Goal: Task Accomplishment & Management: Use online tool/utility

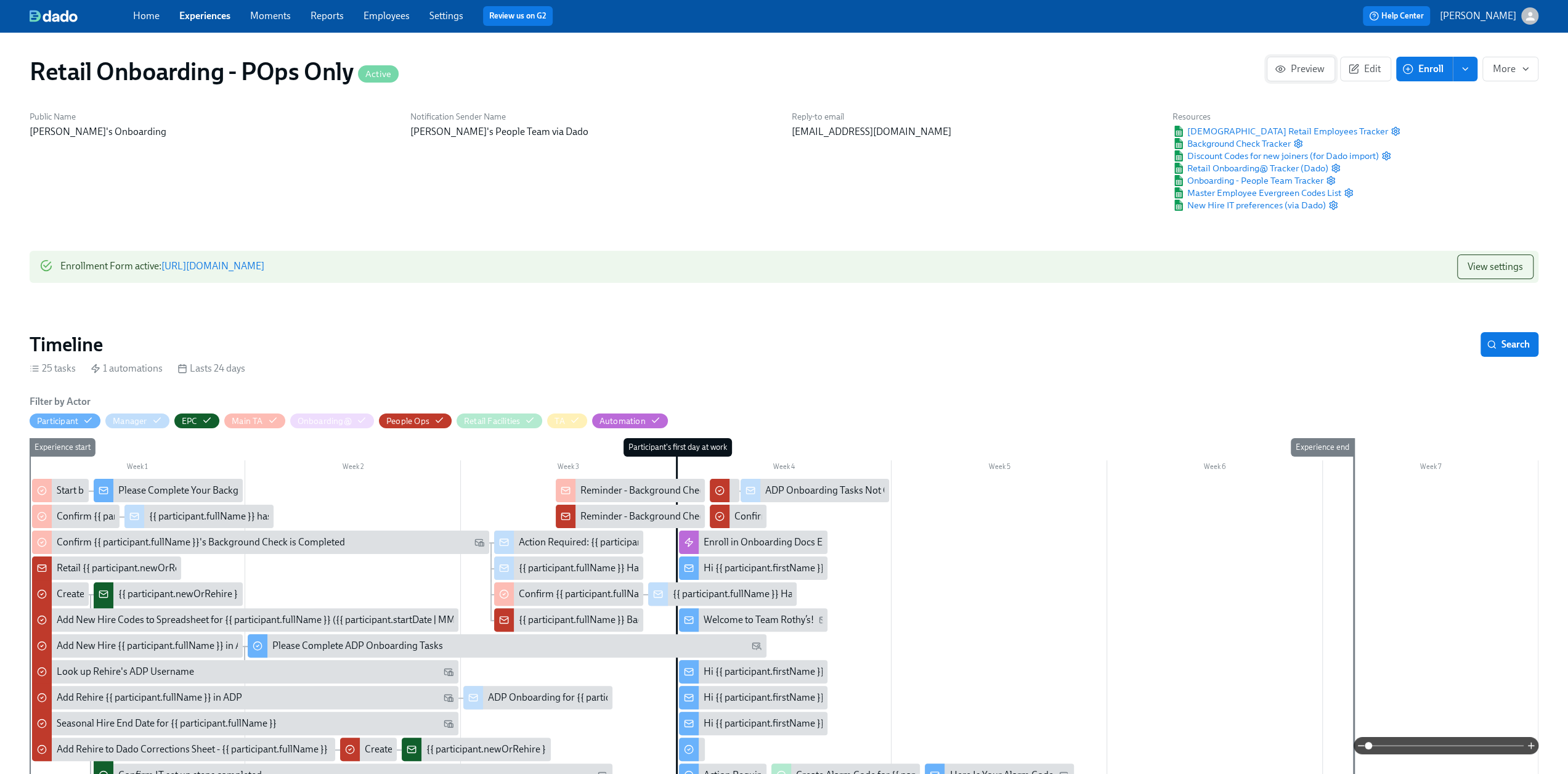
click at [1291, 72] on span "Preview" at bounding box center [1301, 69] width 47 height 12
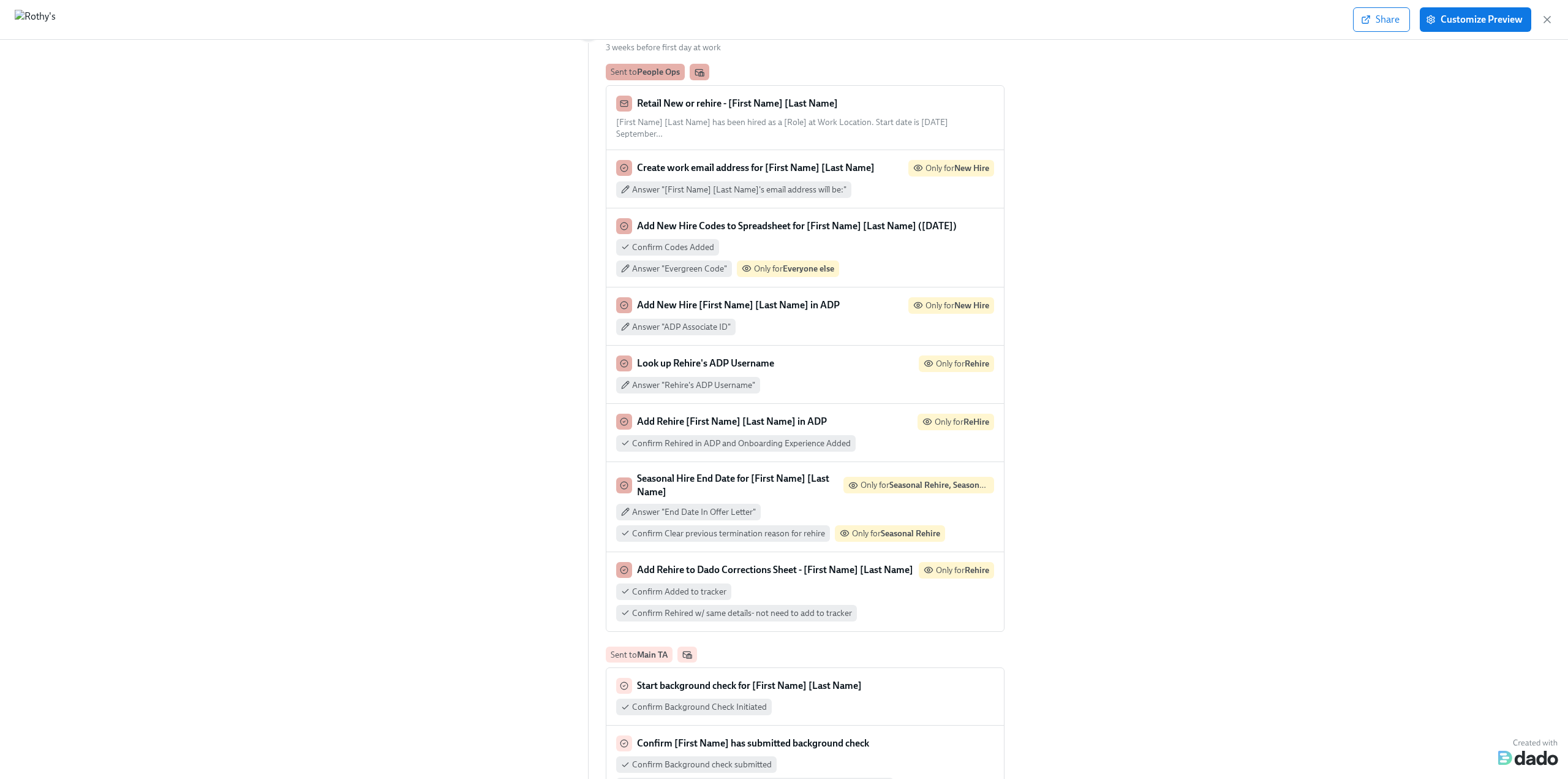
scroll to position [123, 0]
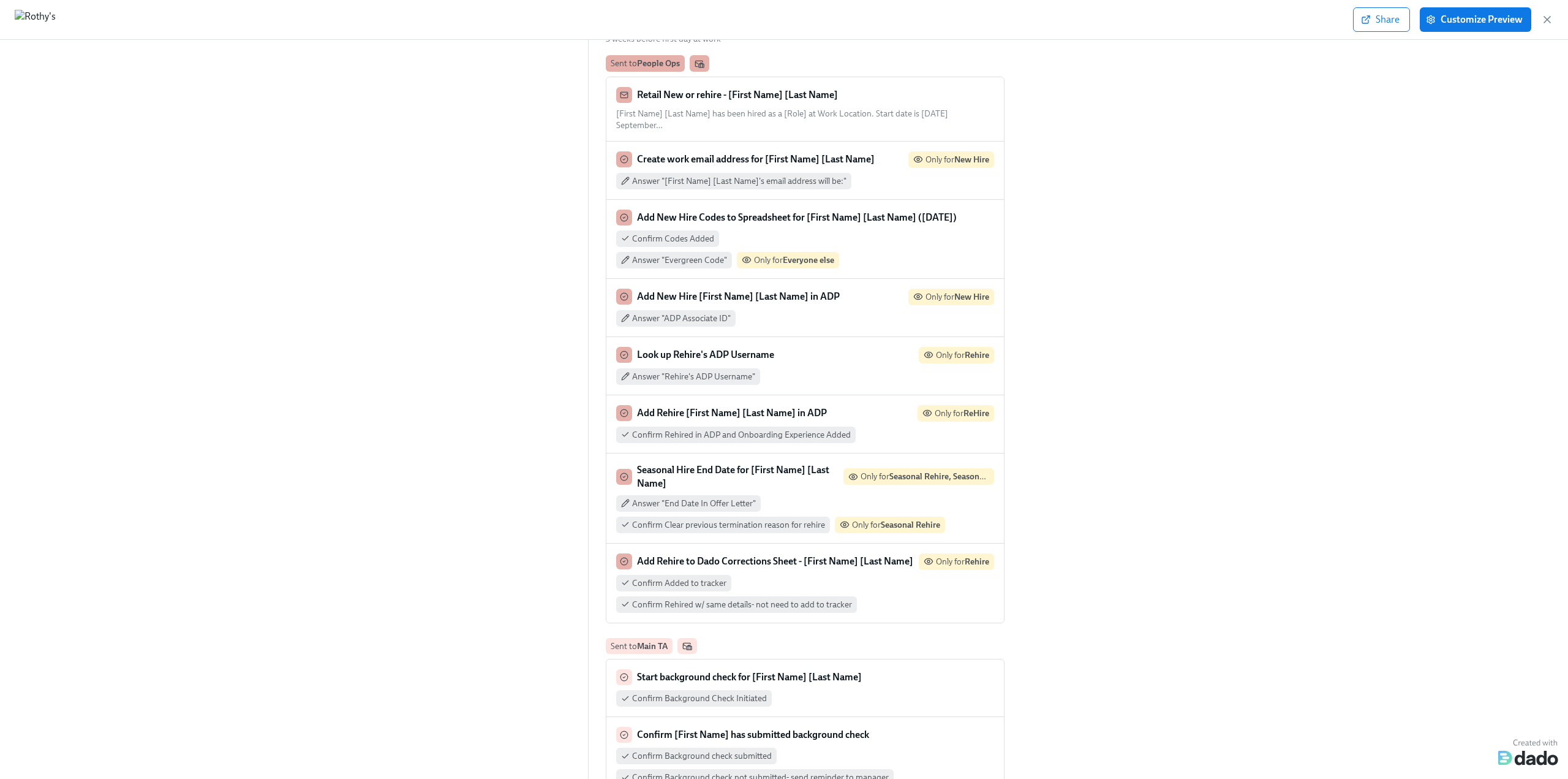
click at [873, 110] on span "[First Name] [Last Name] has been hired as a [Role] at Work Location. Start dat…" at bounding box center [782, 119] width 332 height 22
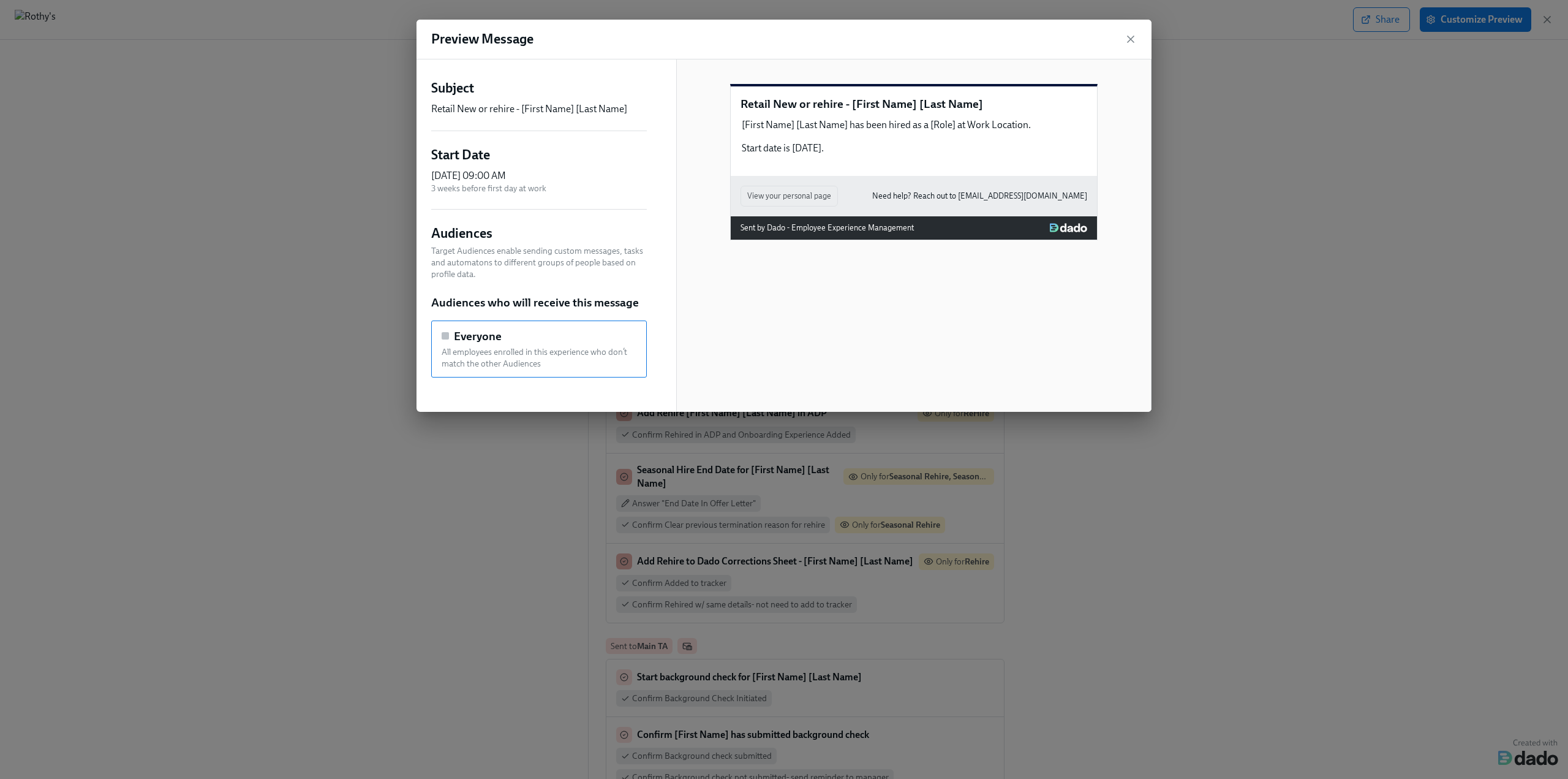
click at [1130, 47] on div "Preview Message" at bounding box center [784, 39] width 735 height 40
click at [1128, 35] on icon "button" at bounding box center [1131, 39] width 12 height 12
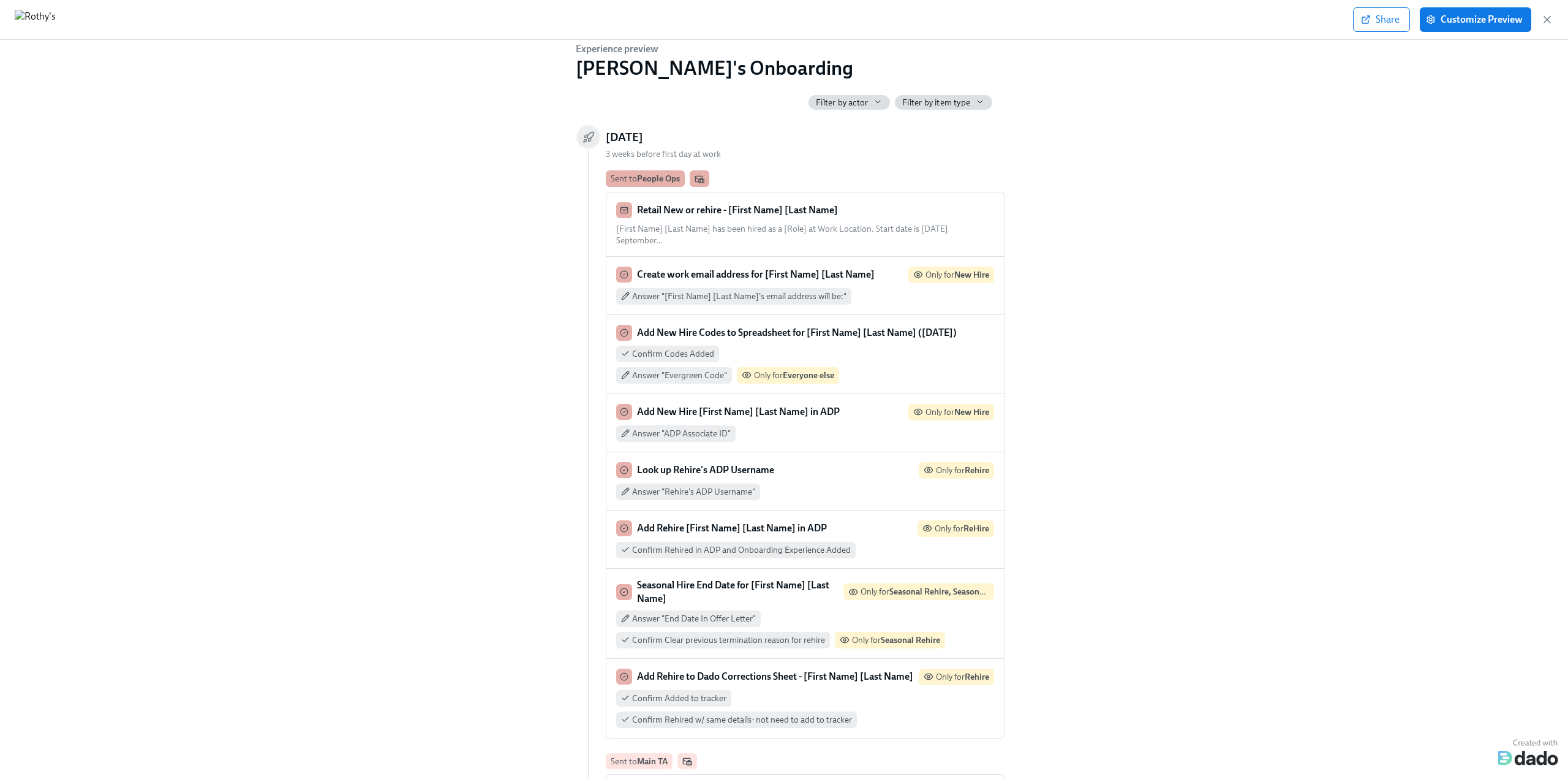
scroll to position [0, 0]
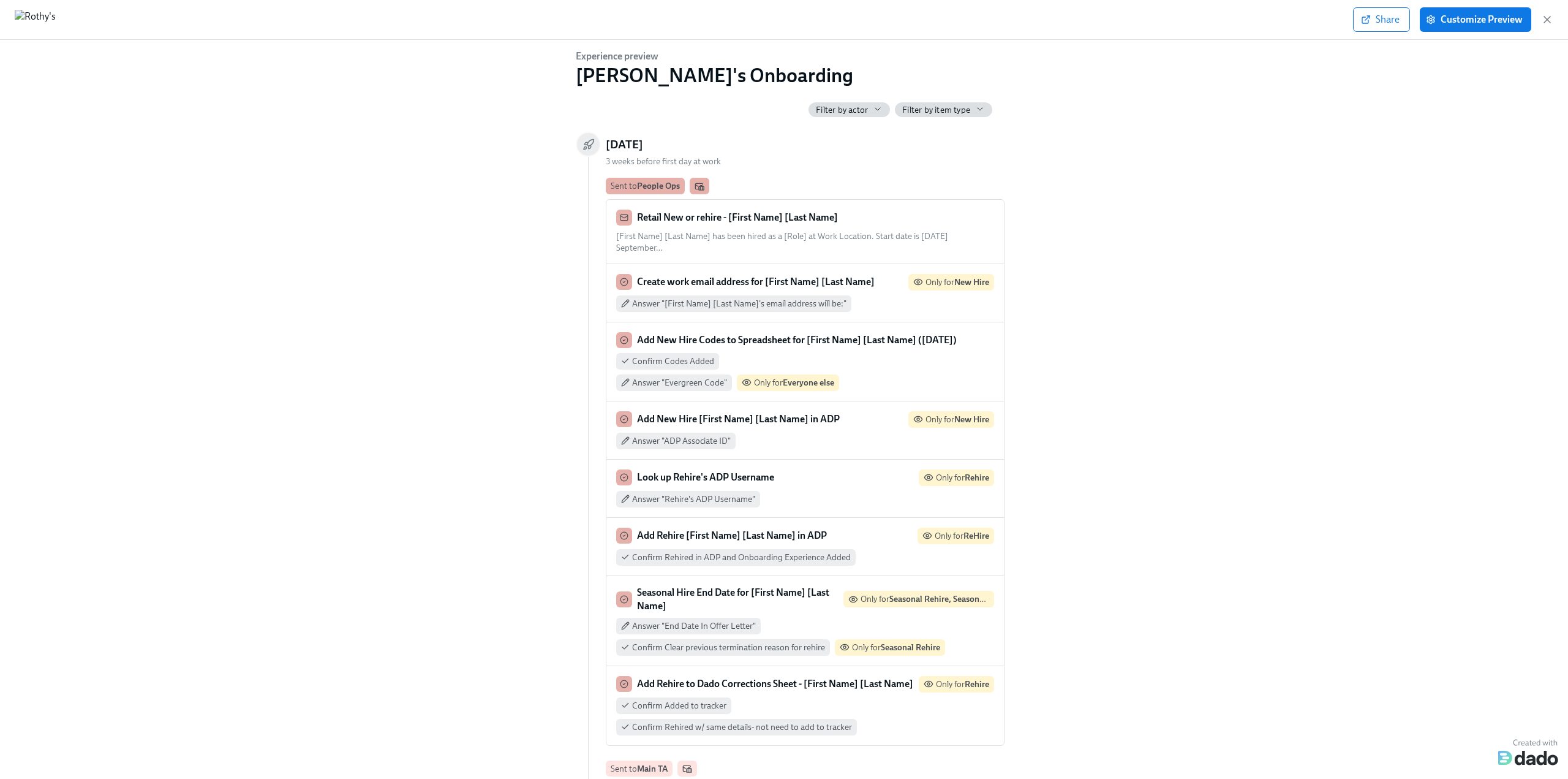
click at [748, 231] on span "[First Name] [Last Name] has been hired as a [Role] at Work Location. Start dat…" at bounding box center [782, 242] width 332 height 22
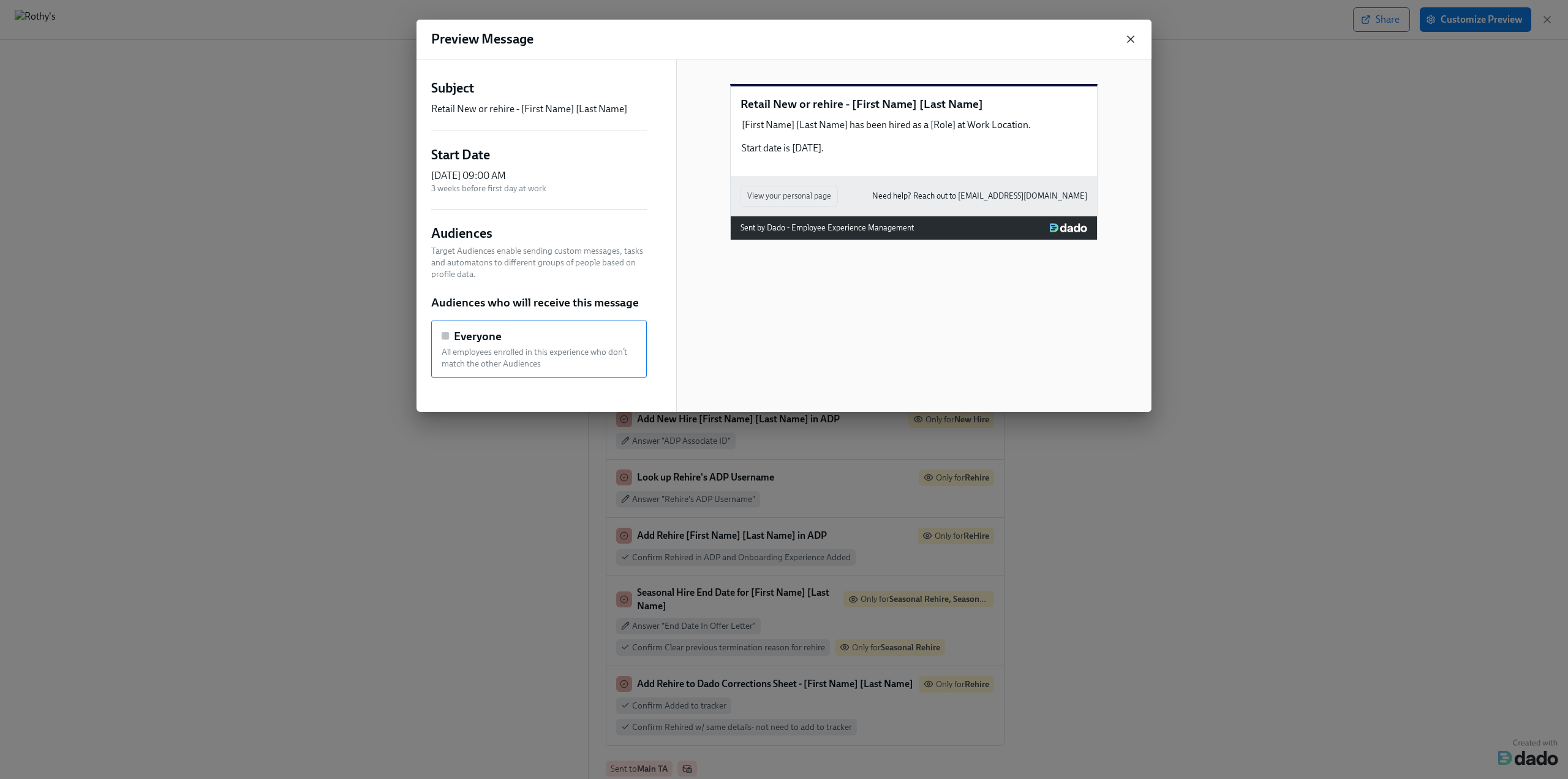
click at [1131, 40] on icon "button" at bounding box center [1131, 39] width 12 height 12
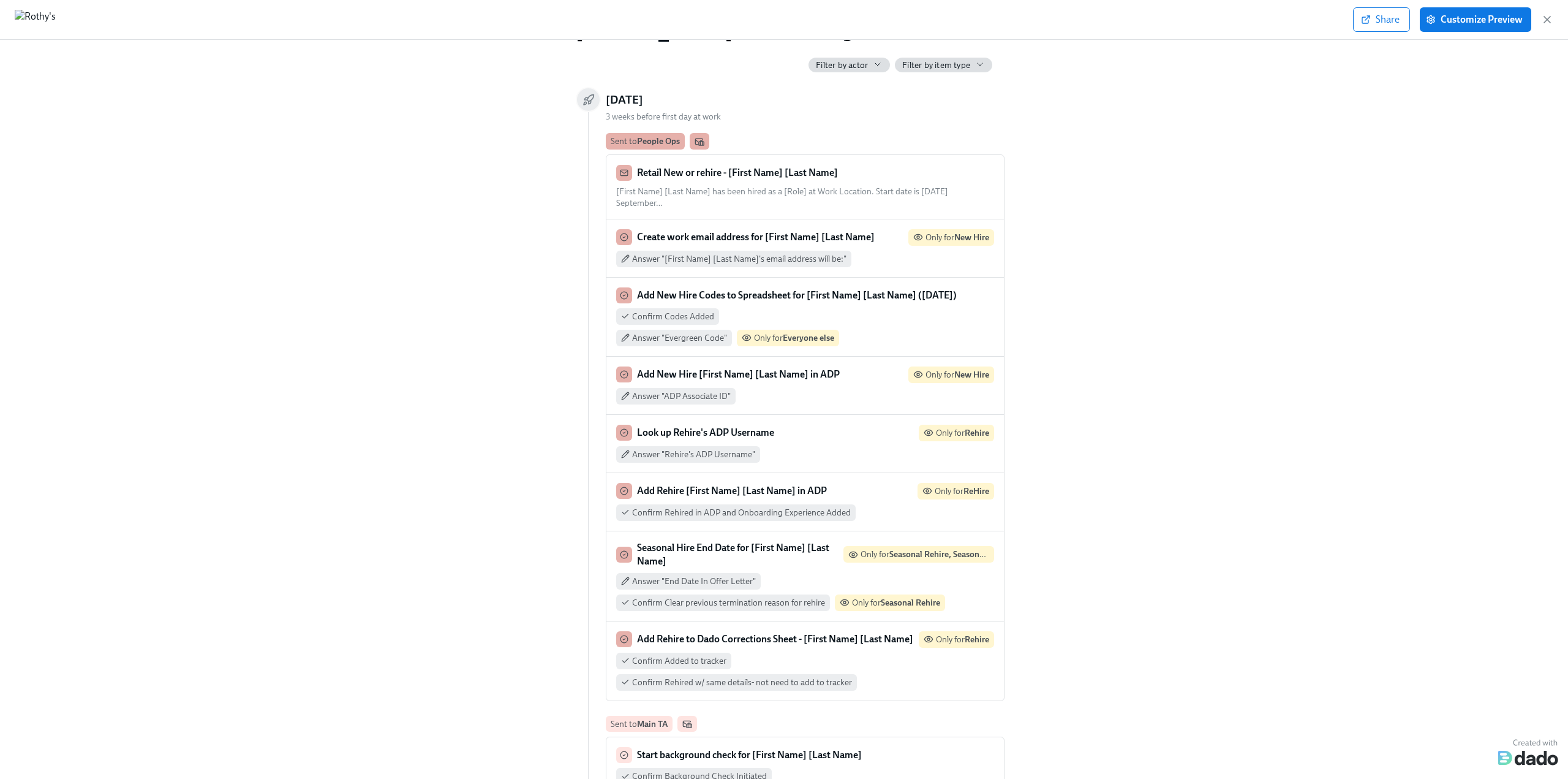
click at [712, 268] on div "Retail New or rehire - [First Name] [Last Name] [First Name] [Last Name] has be…" at bounding box center [805, 427] width 399 height 546
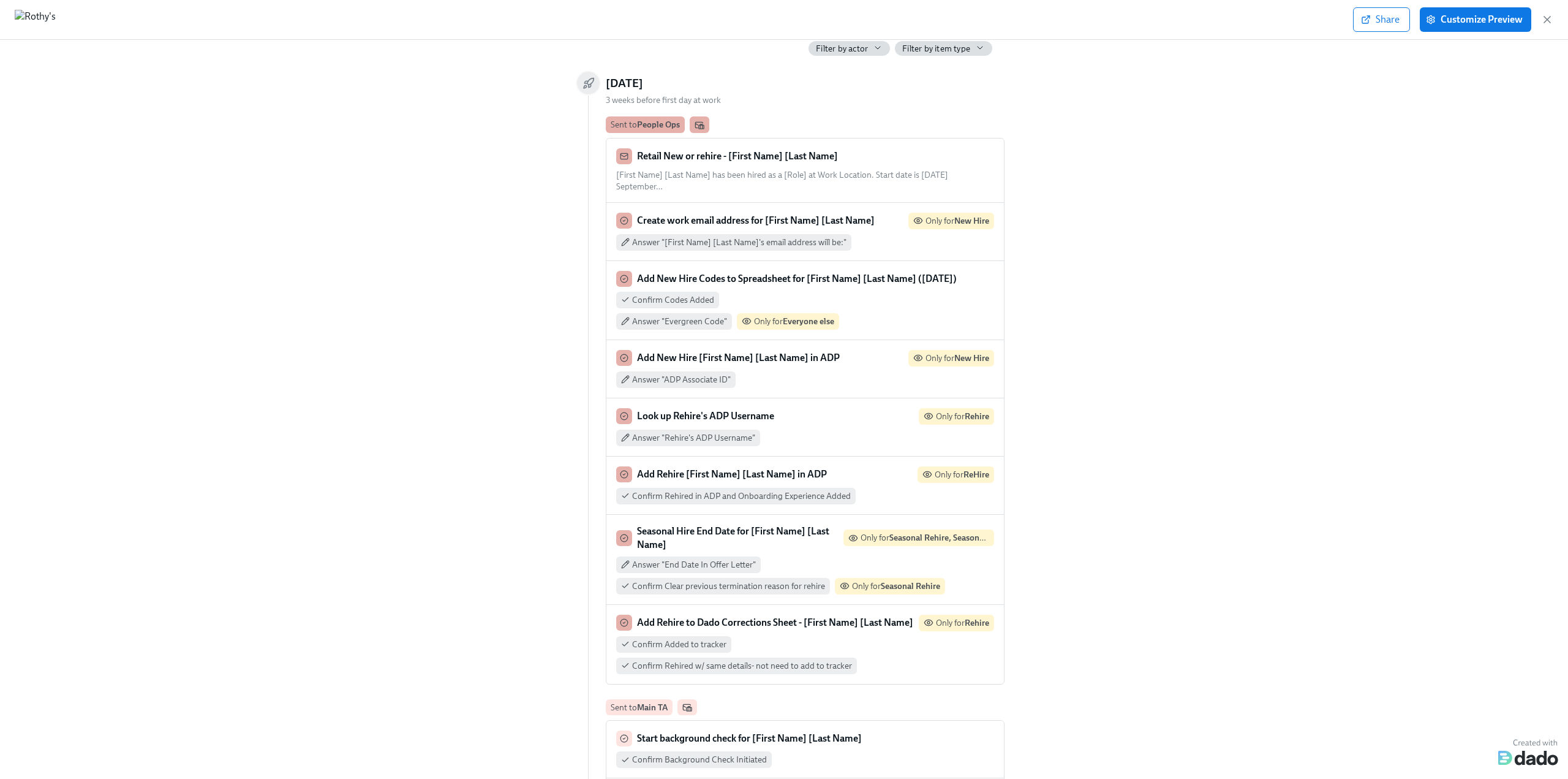
click at [705, 215] on strong "Create work email address for [First Name] [Last Name]" at bounding box center [755, 221] width 238 height 12
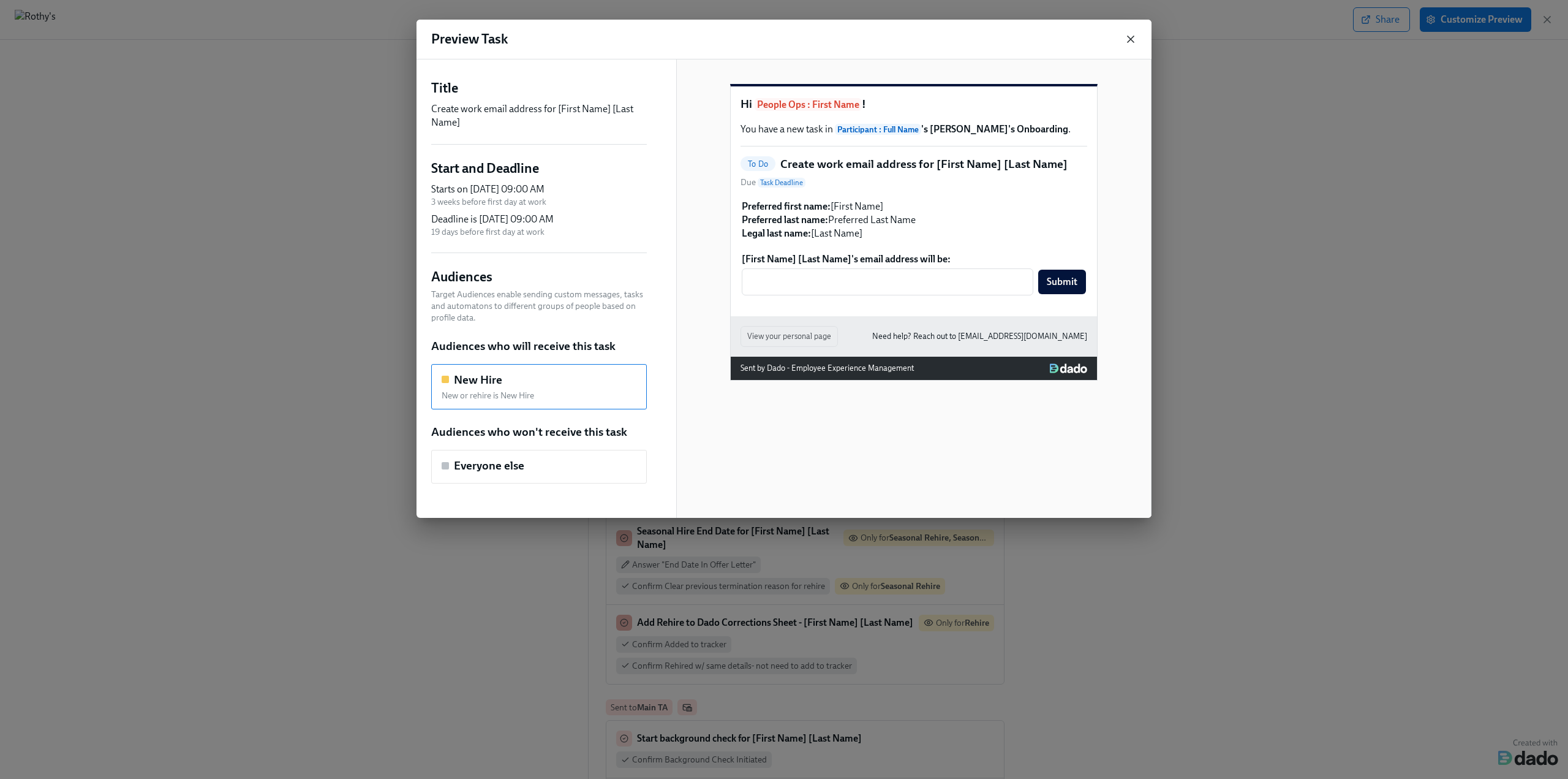
click at [1129, 40] on icon "button" at bounding box center [1130, 38] width 6 height 6
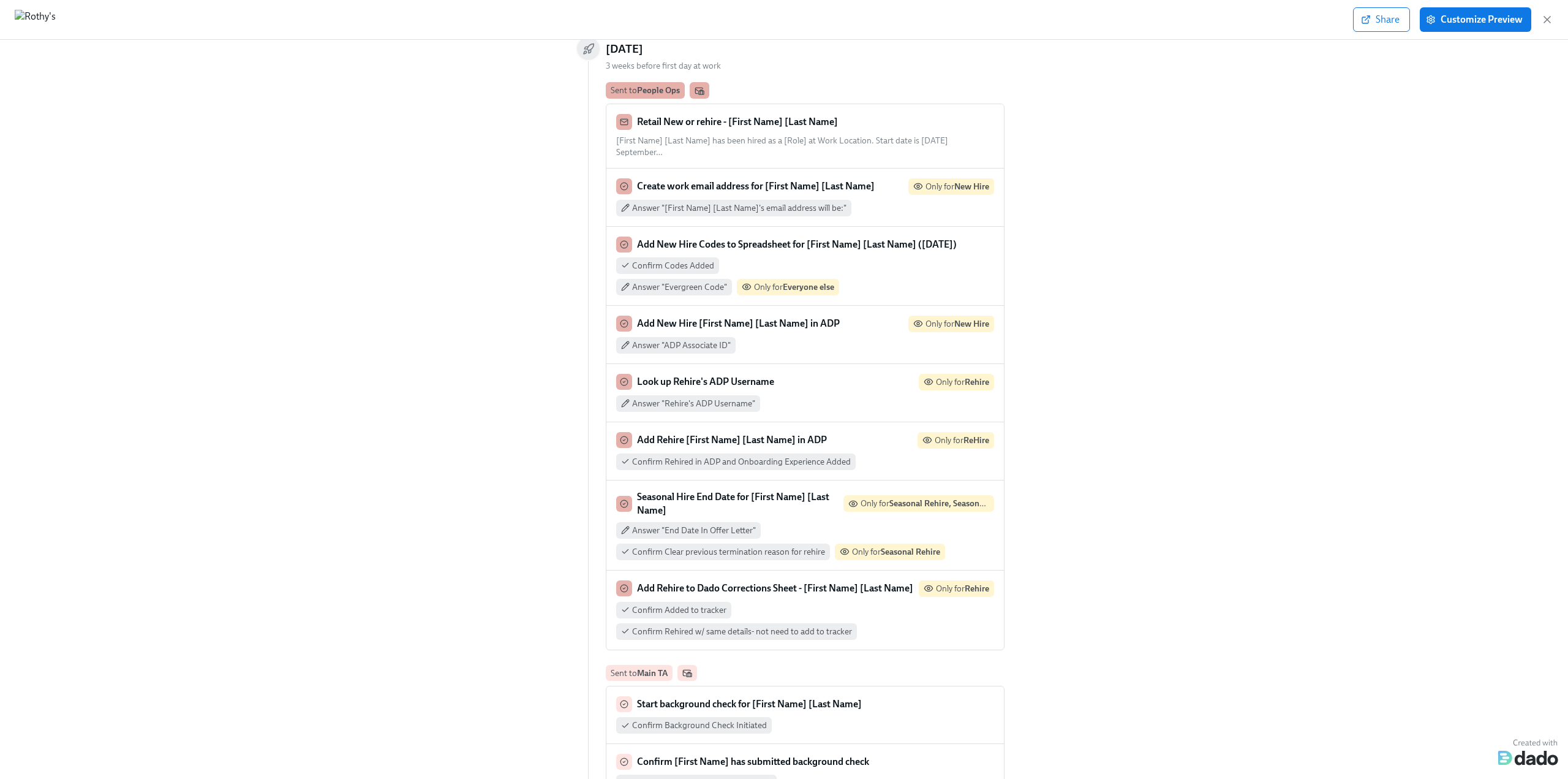
scroll to position [123, 0]
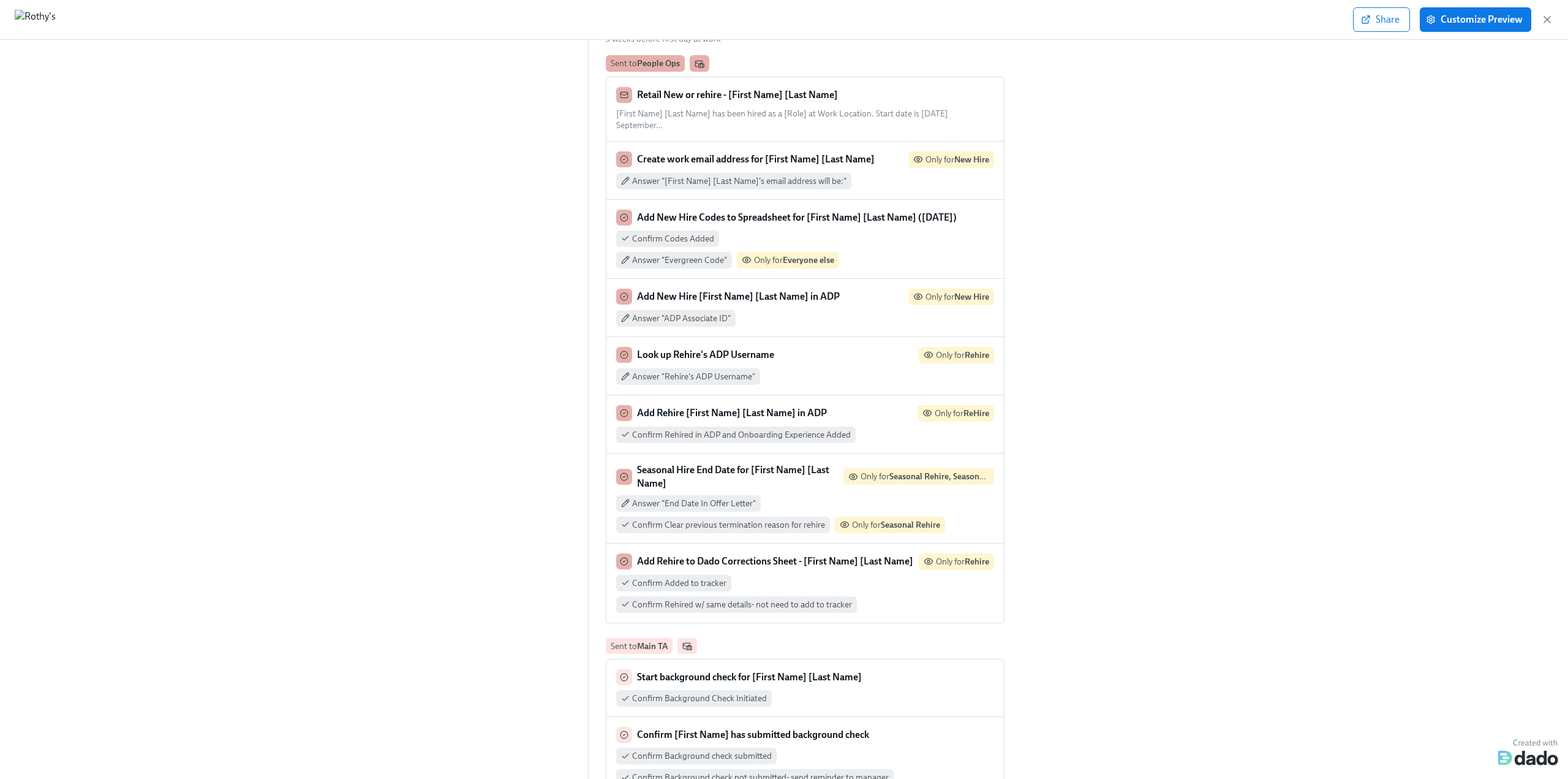
click at [745, 555] on strong "Add Rehire to Dado Corrections Sheet - [First Name] [Last Name]" at bounding box center [775, 561] width 276 height 12
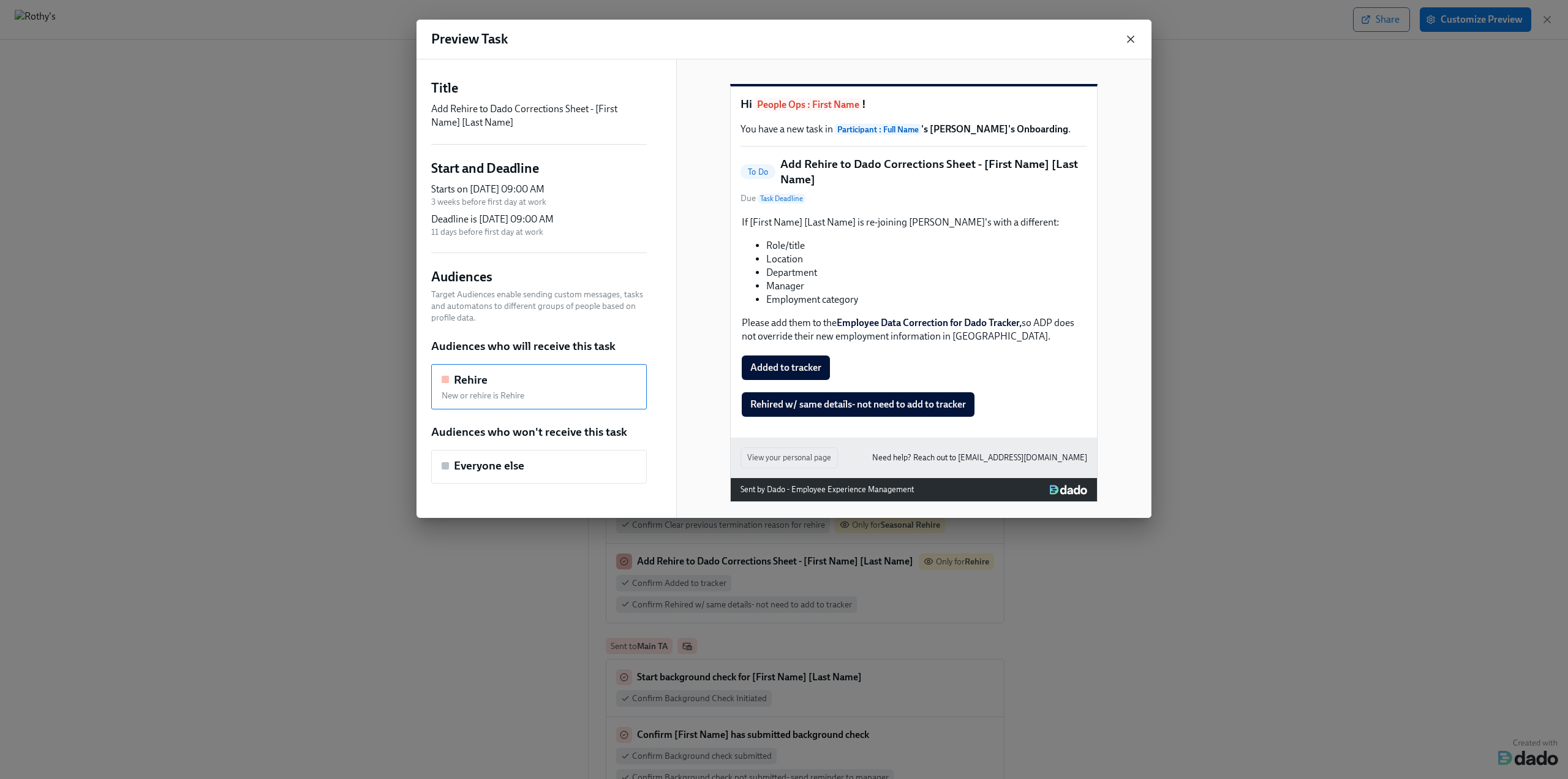
click at [1131, 36] on icon "button" at bounding box center [1131, 39] width 12 height 12
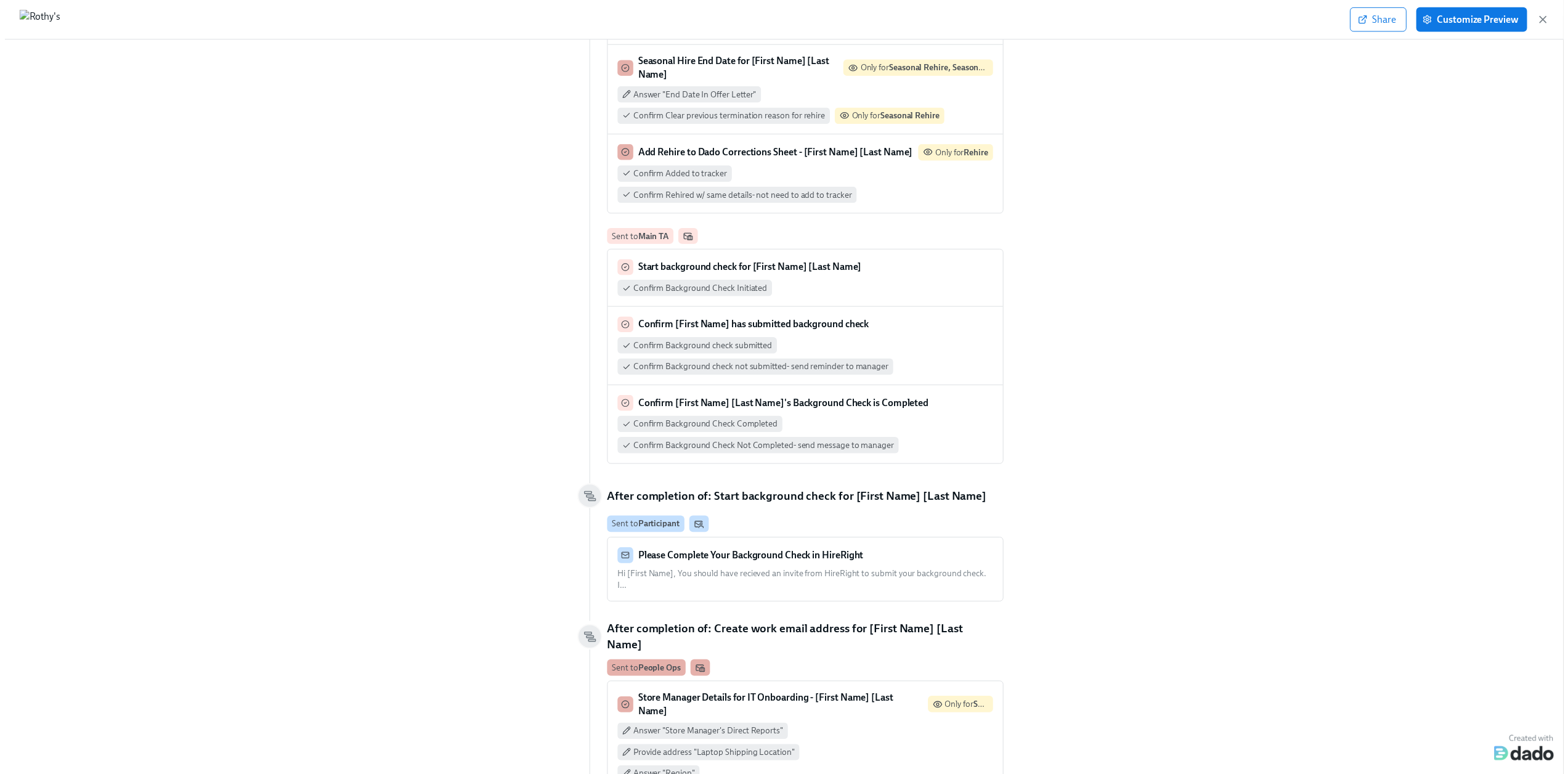
scroll to position [555, 0]
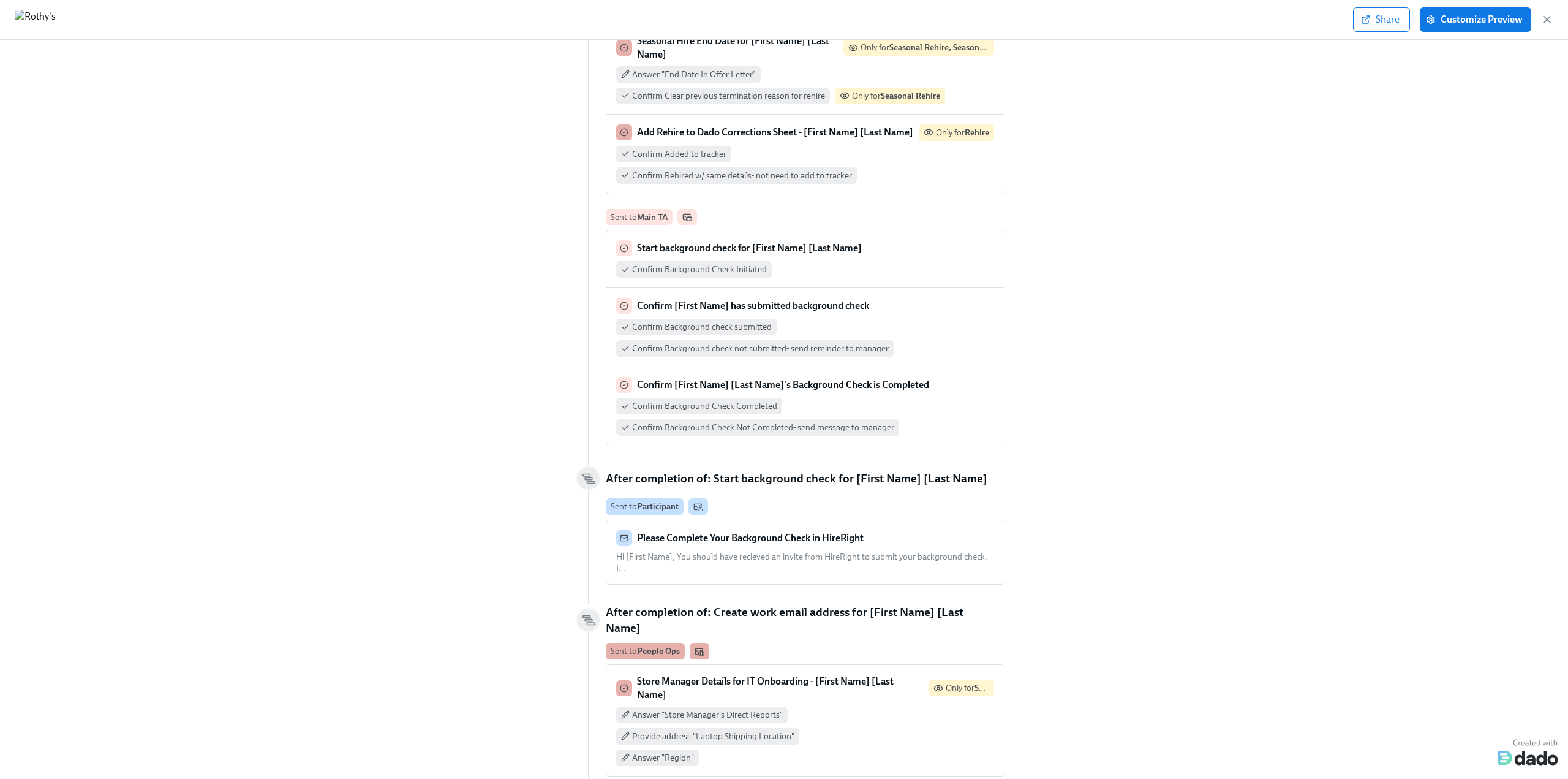
click at [1543, 20] on icon "button" at bounding box center [1547, 20] width 12 height 12
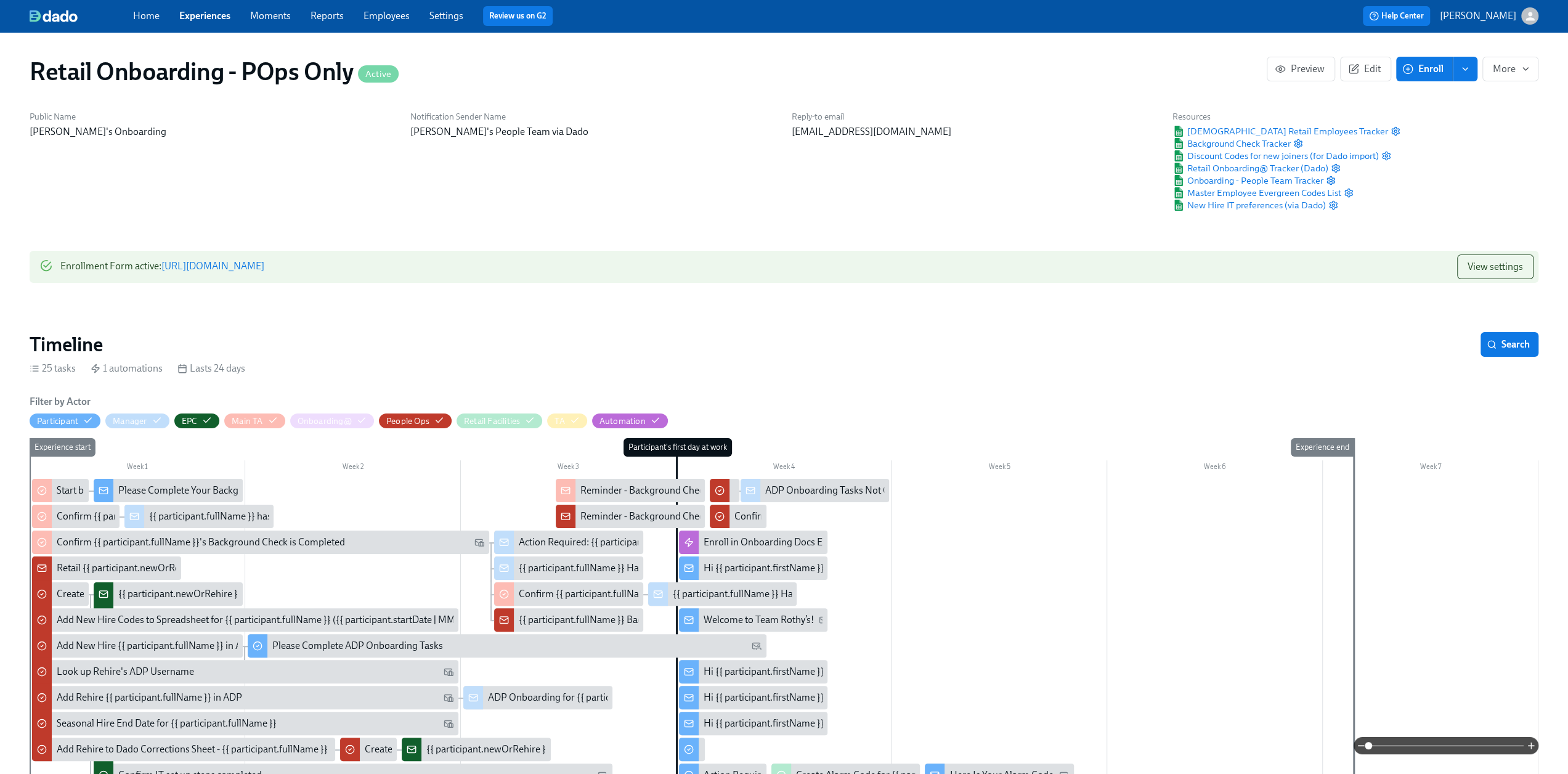
scroll to position [123, 0]
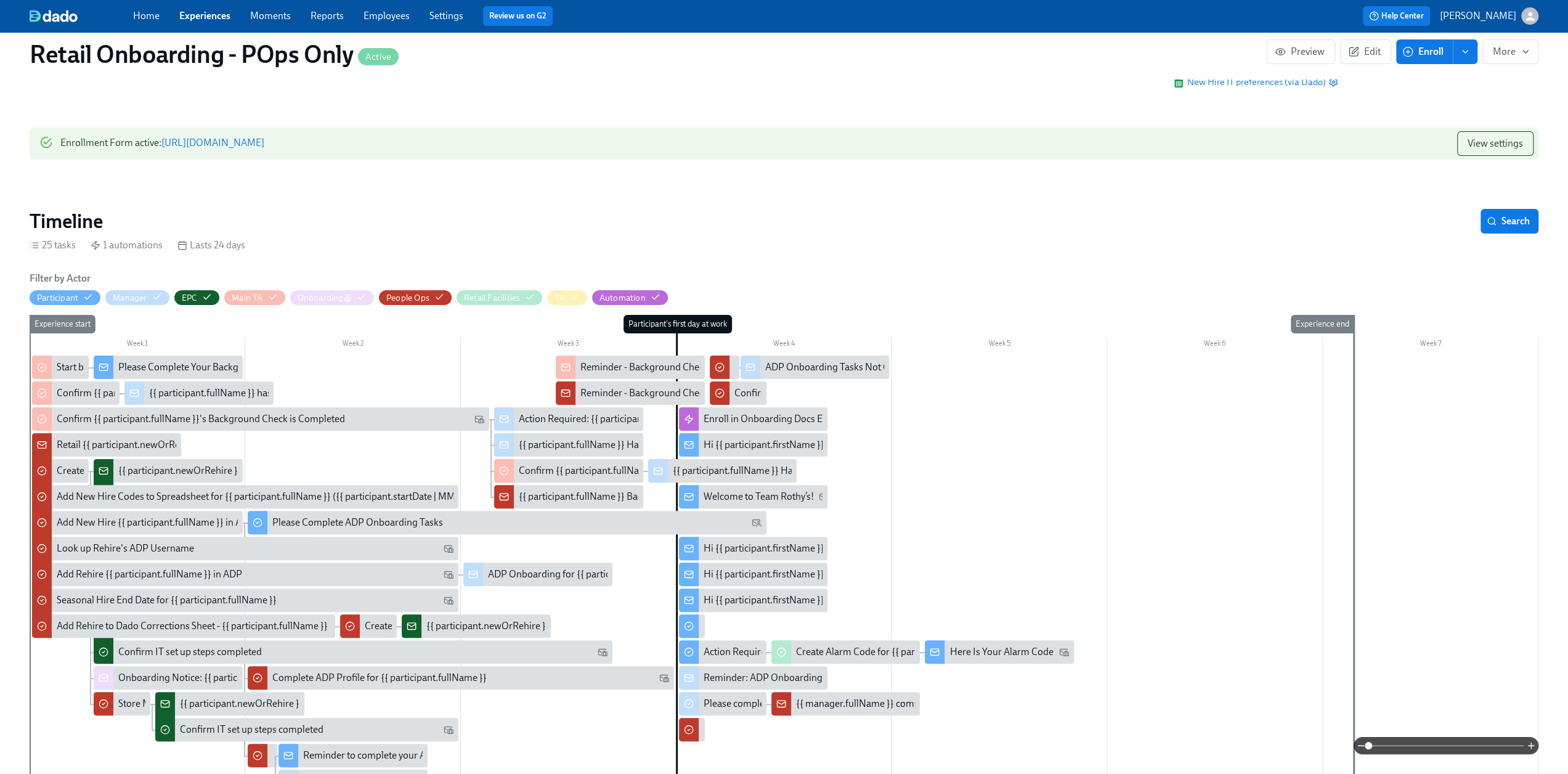
click at [1413, 745] on span at bounding box center [1445, 746] width 155 height 17
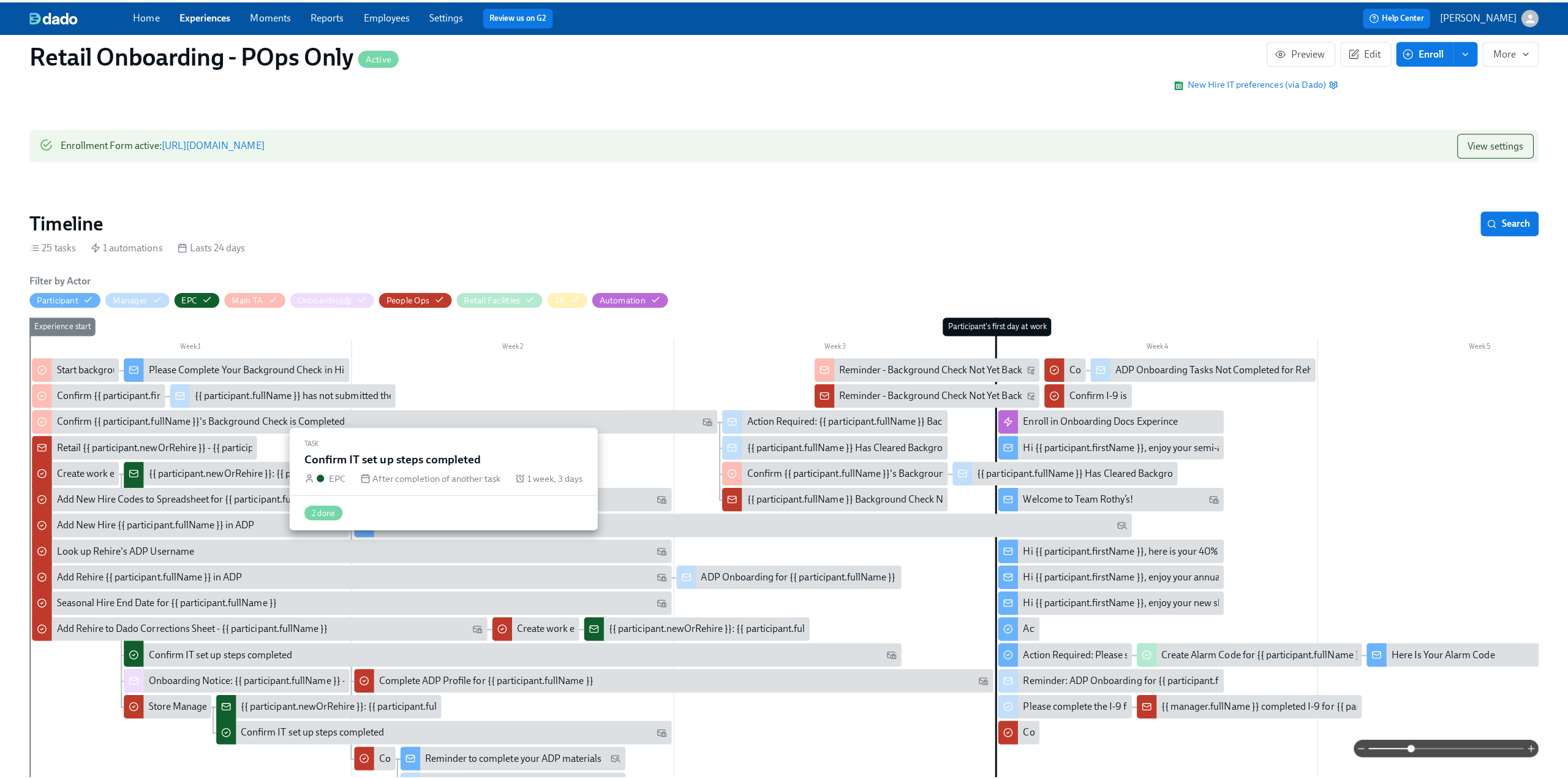
scroll to position [306, 0]
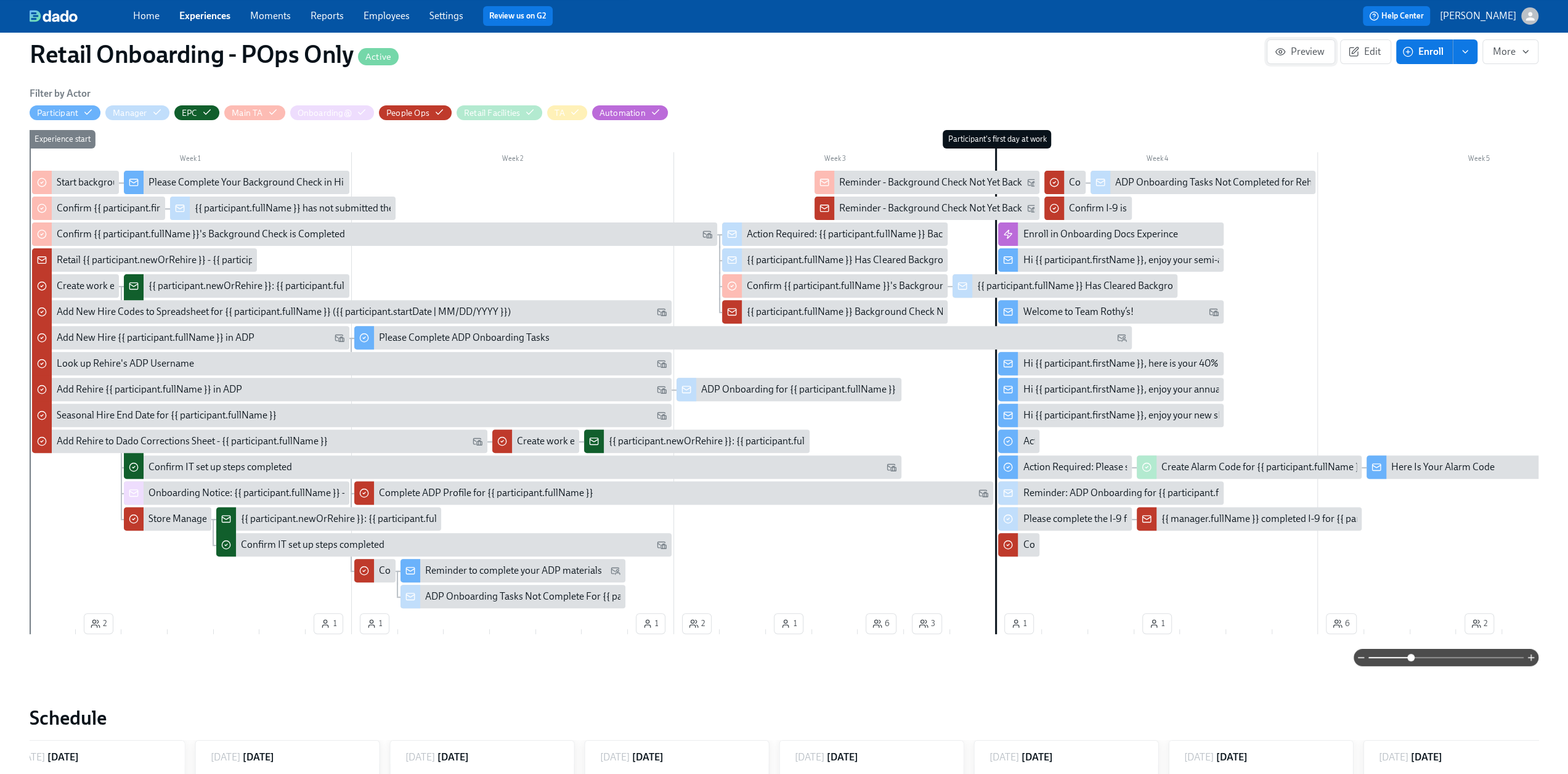
click at [1290, 56] on span "Preview" at bounding box center [1301, 51] width 47 height 12
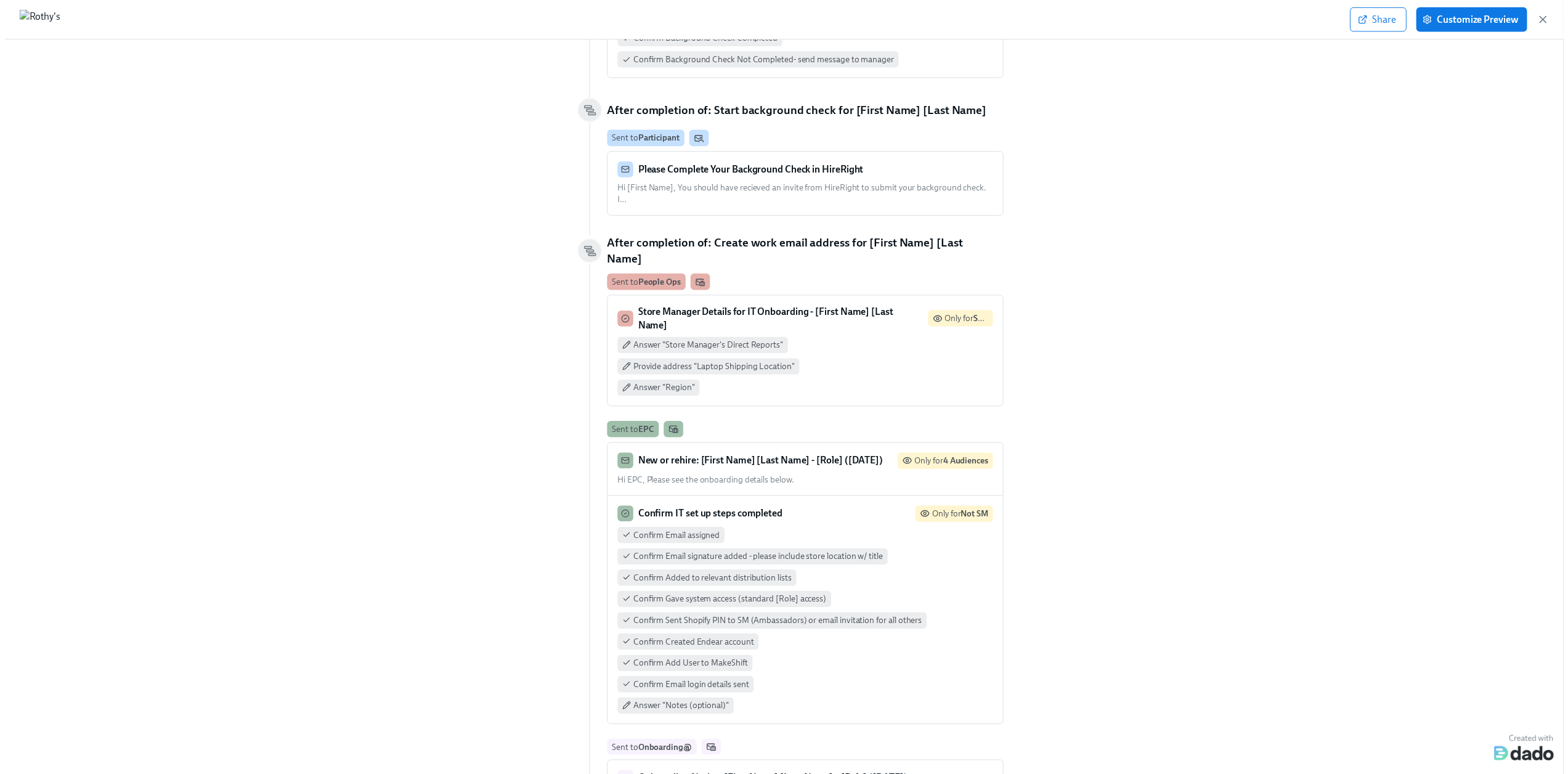
scroll to position [1109, 0]
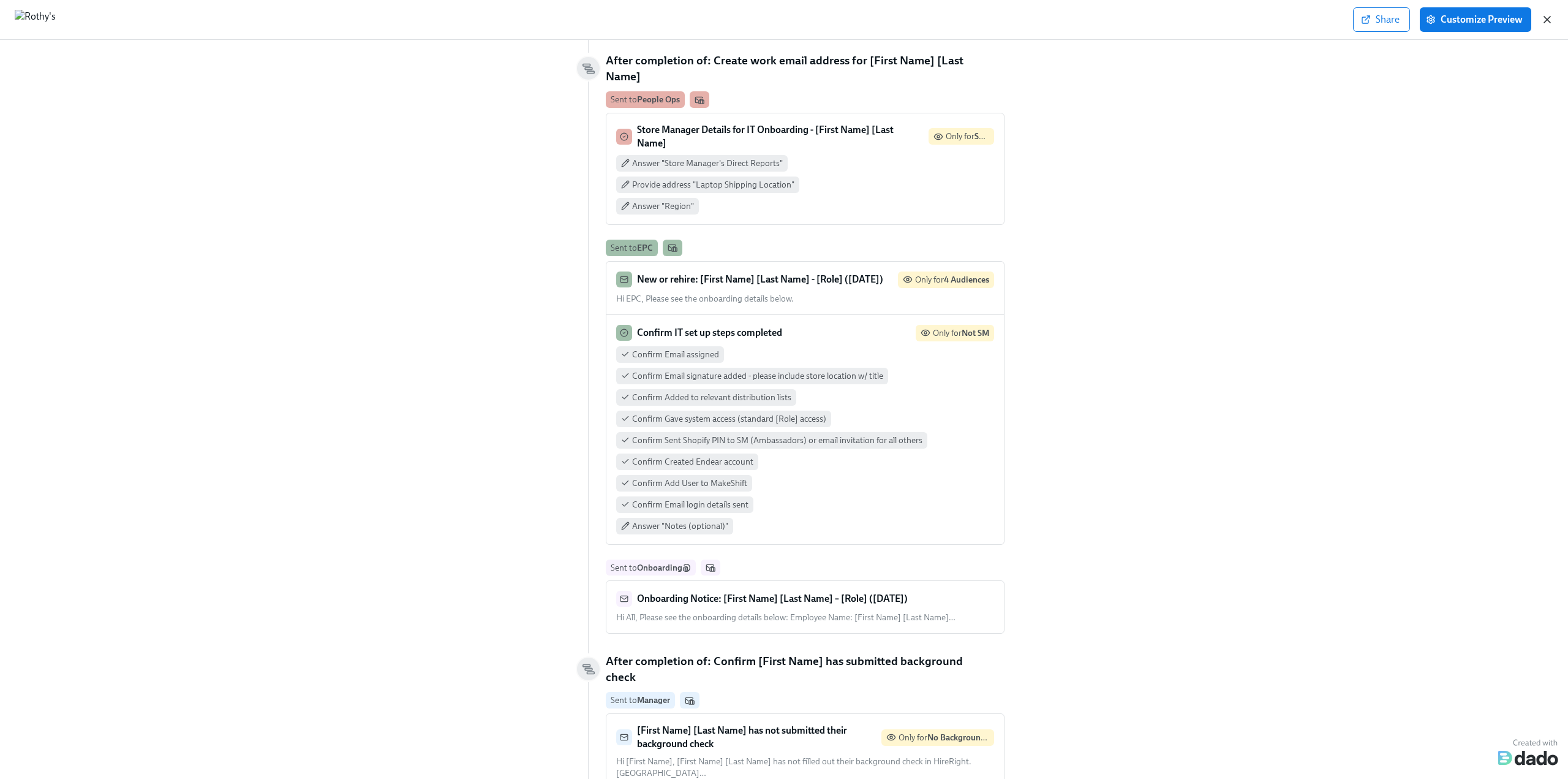
click at [1548, 20] on icon "button" at bounding box center [1547, 19] width 6 height 6
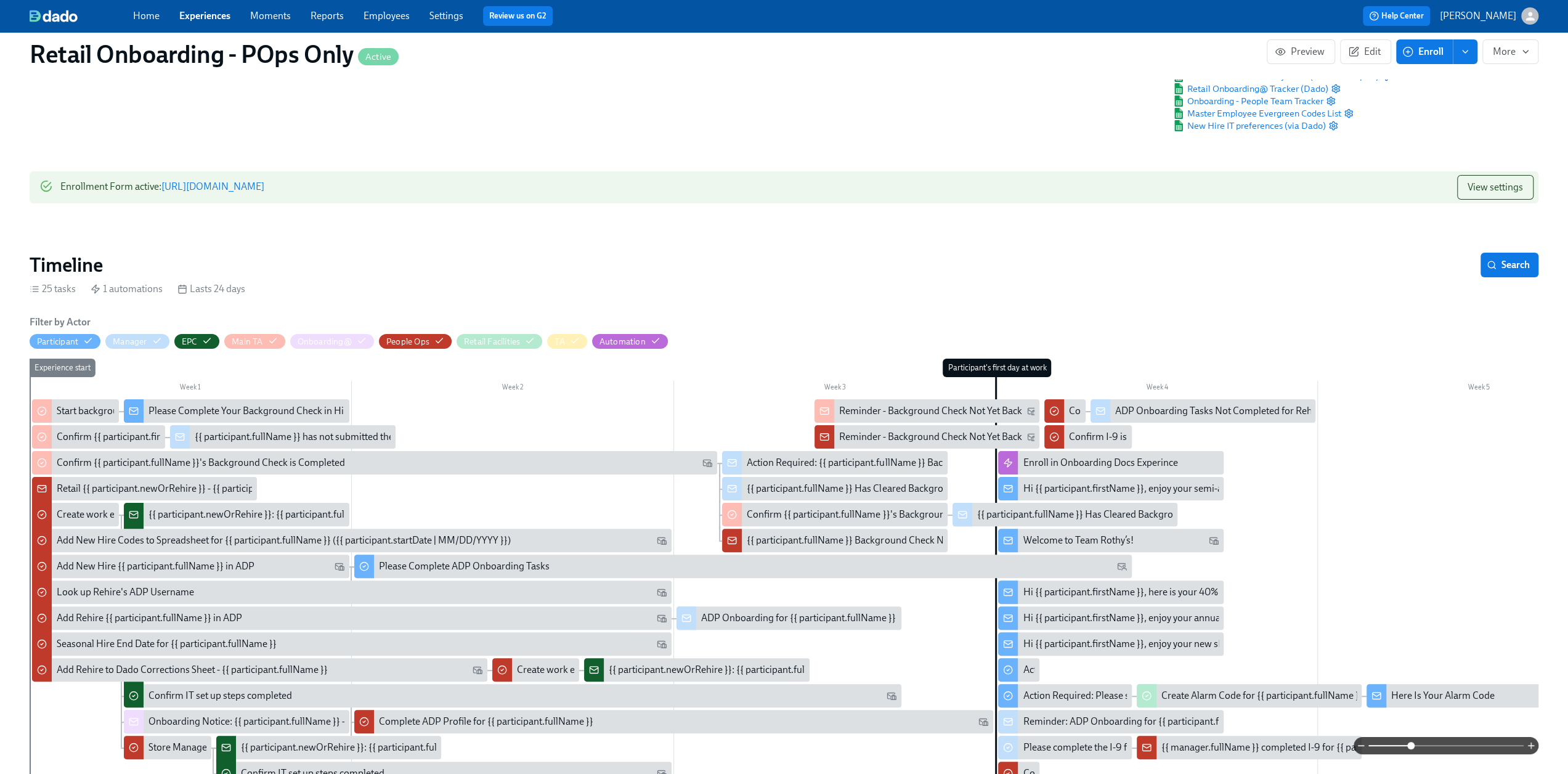
scroll to position [62, 0]
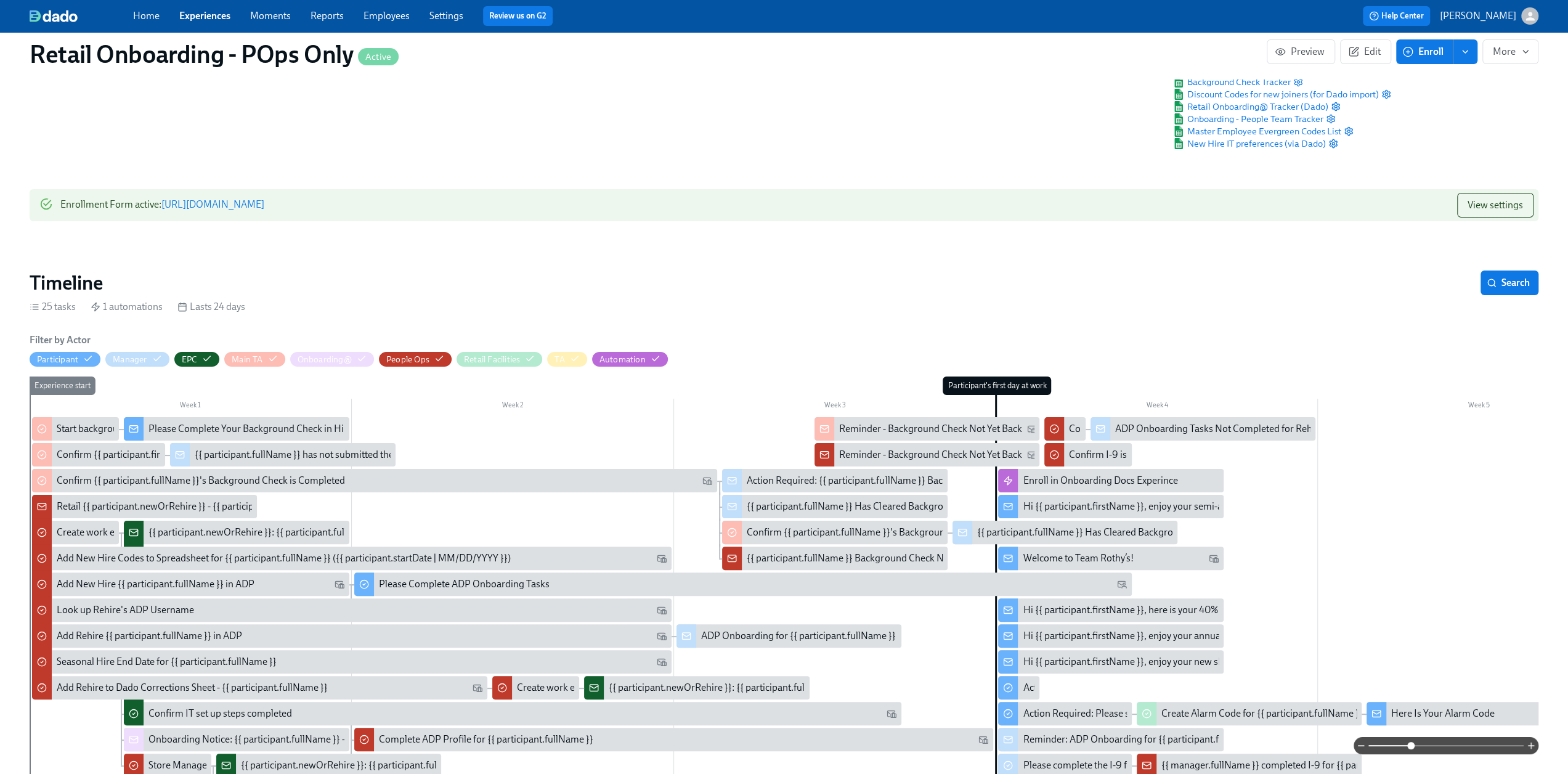
click at [198, 15] on link "Experiences" at bounding box center [205, 15] width 51 height 12
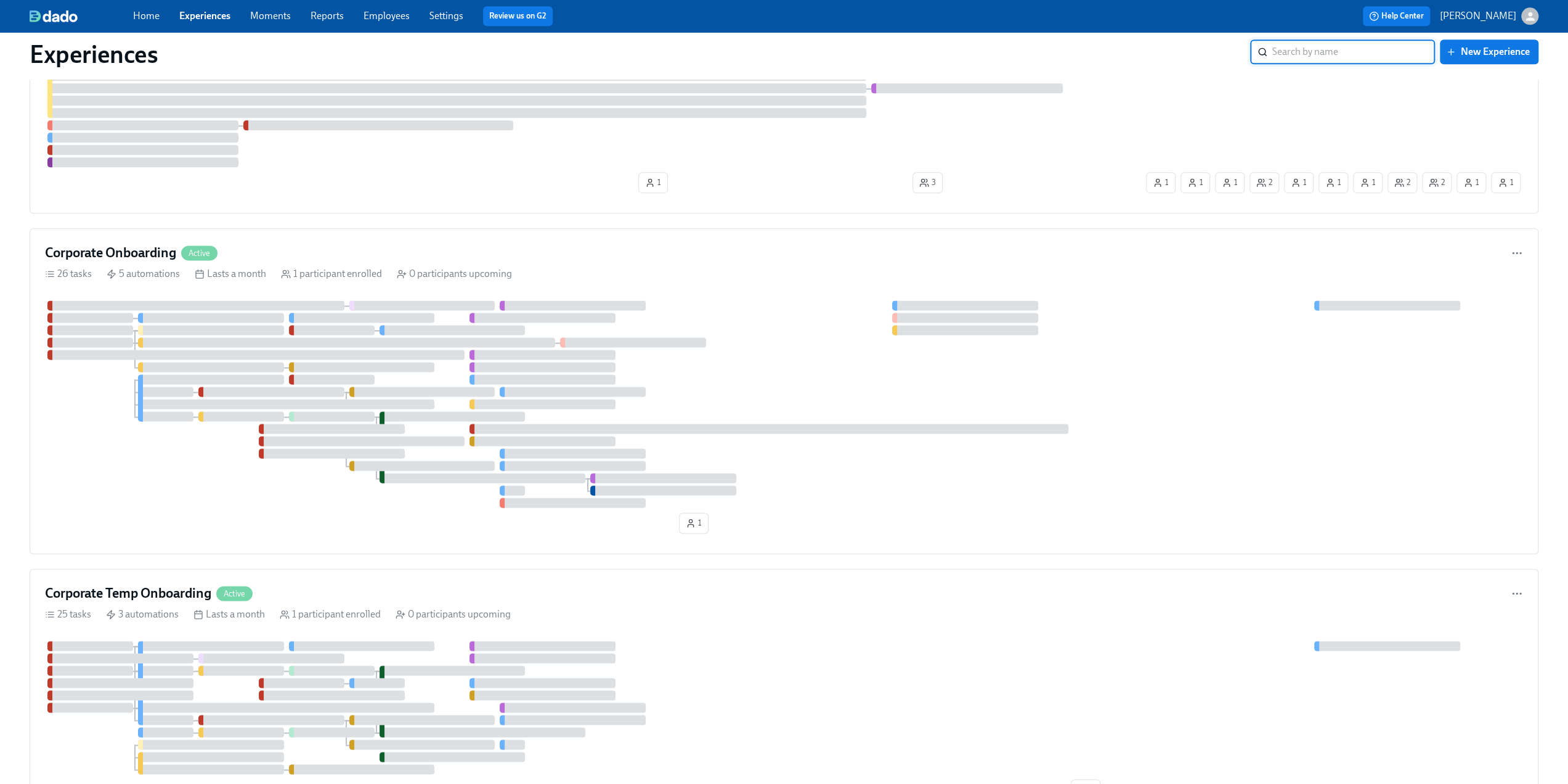
scroll to position [1541, 0]
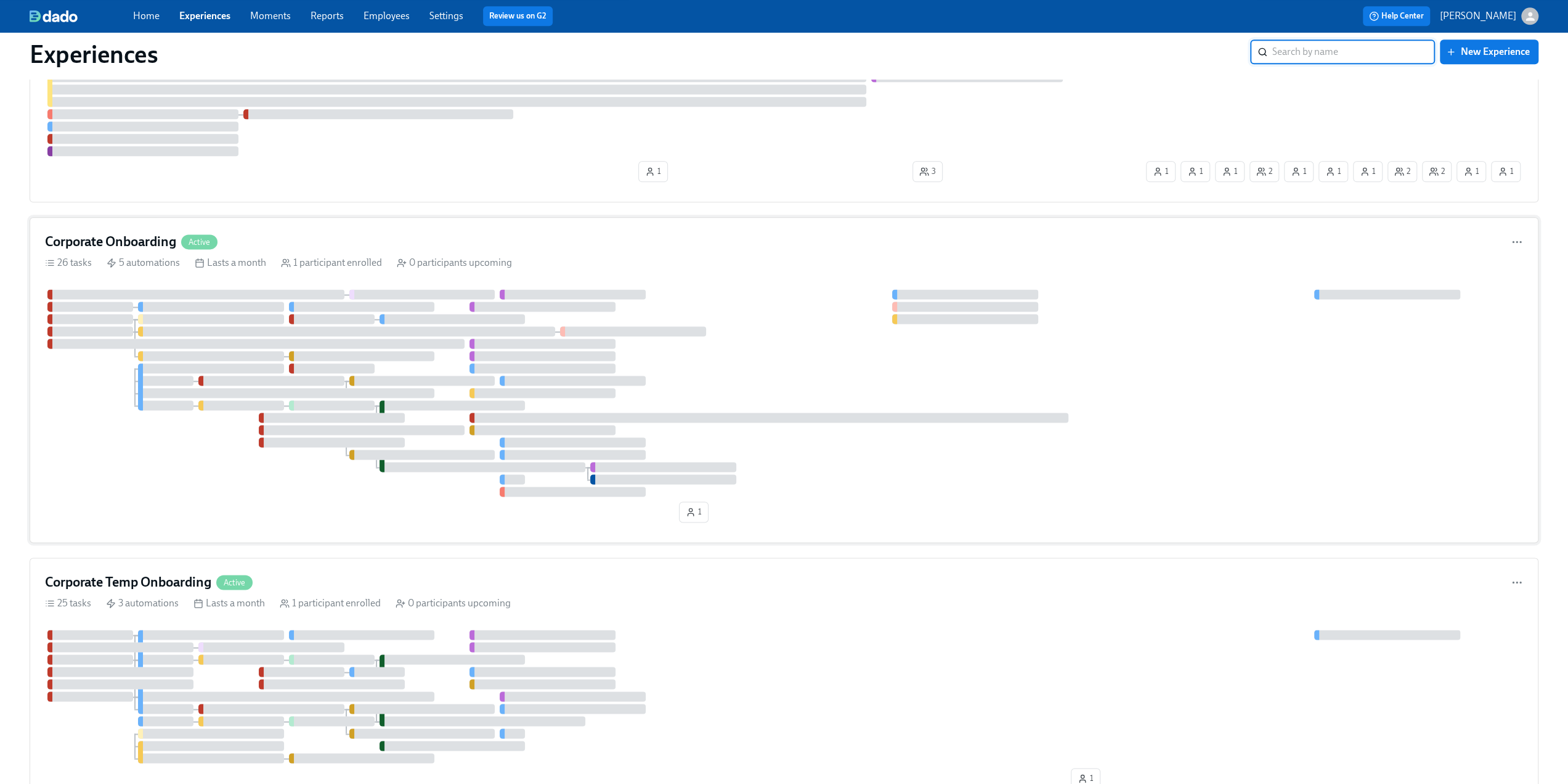
click at [347, 238] on div "Corporate Onboarding Active" at bounding box center [784, 242] width 1478 height 19
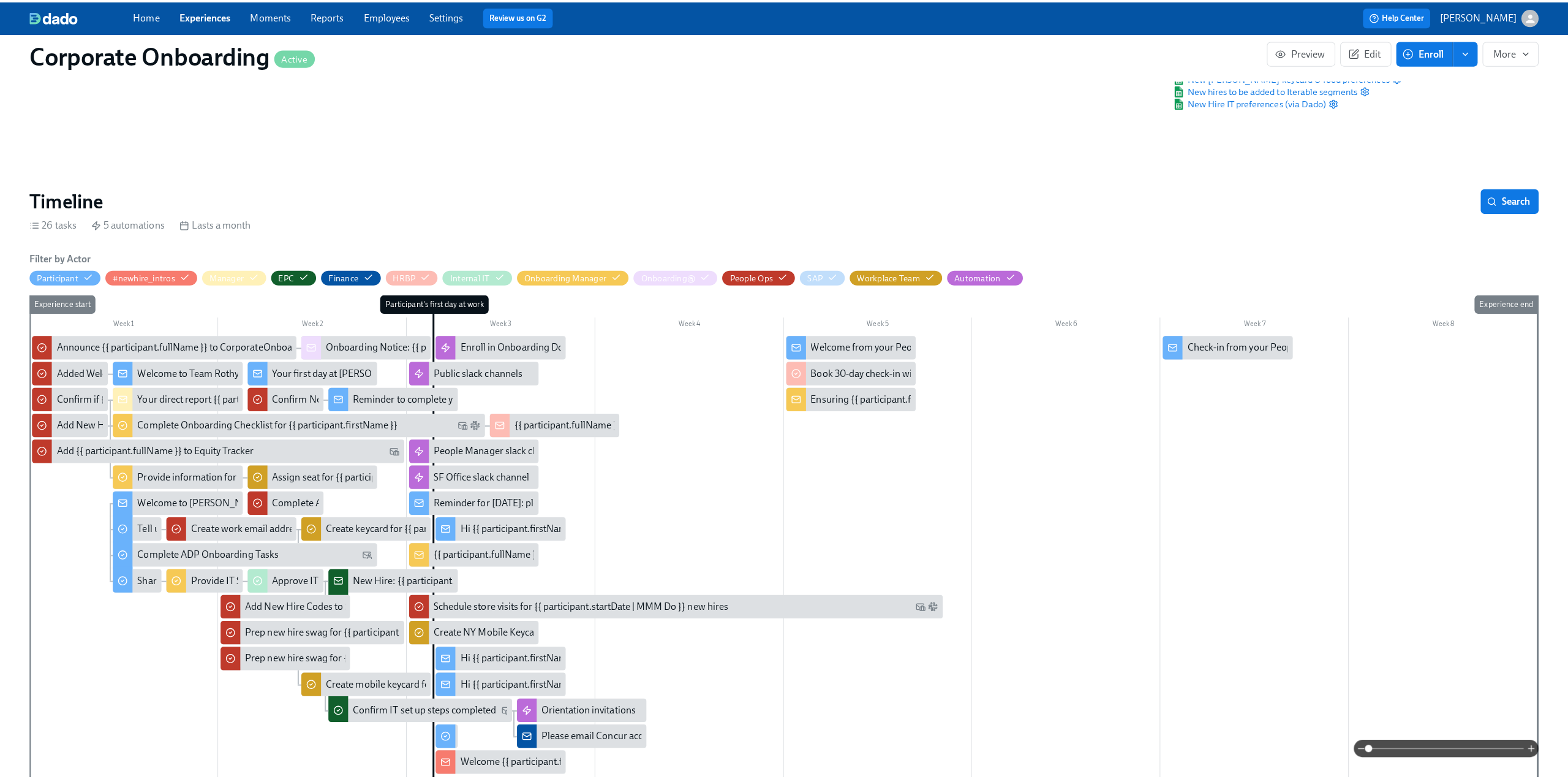
scroll to position [123, 0]
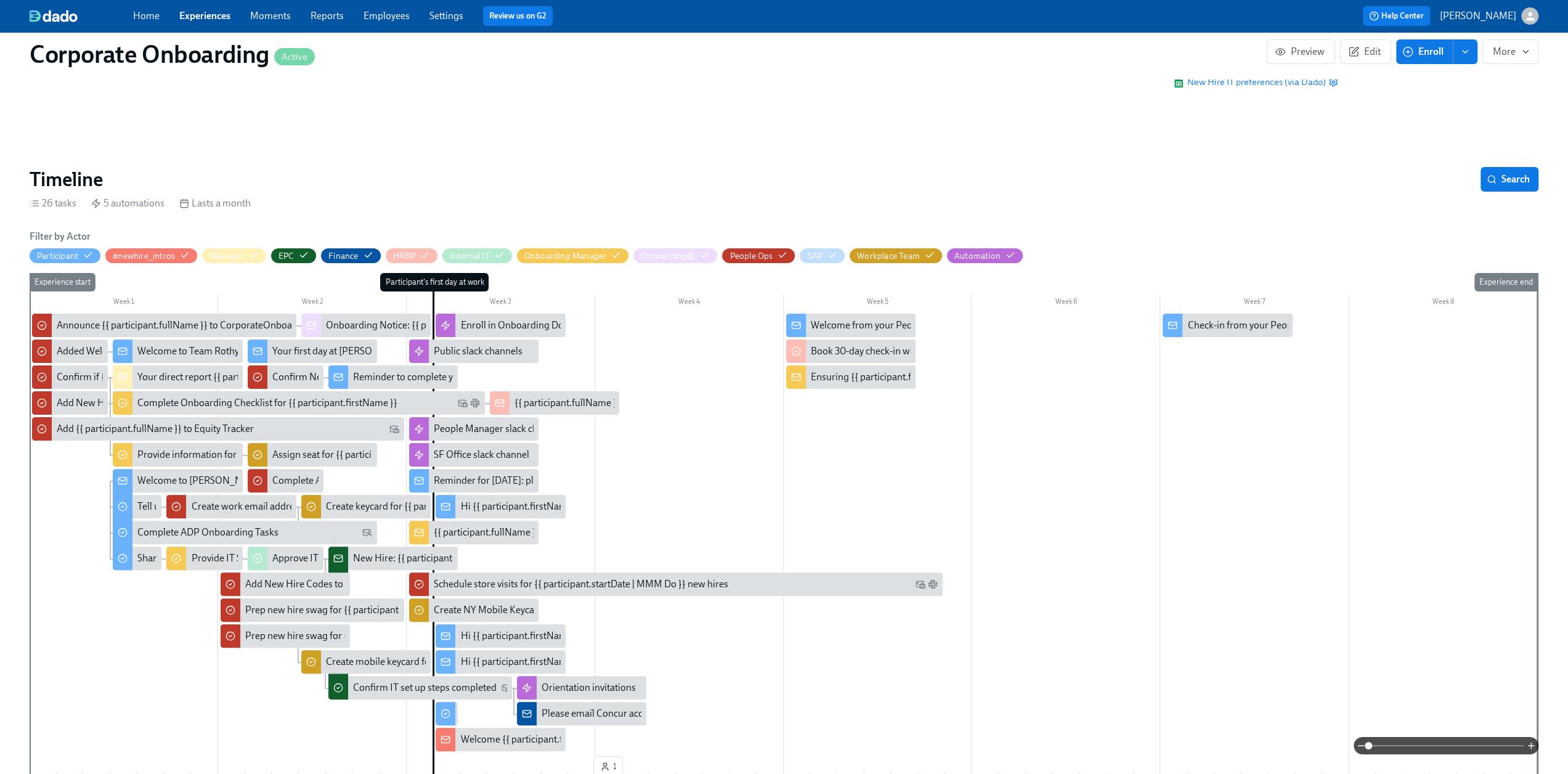
click at [1408, 746] on span at bounding box center [1445, 746] width 155 height 17
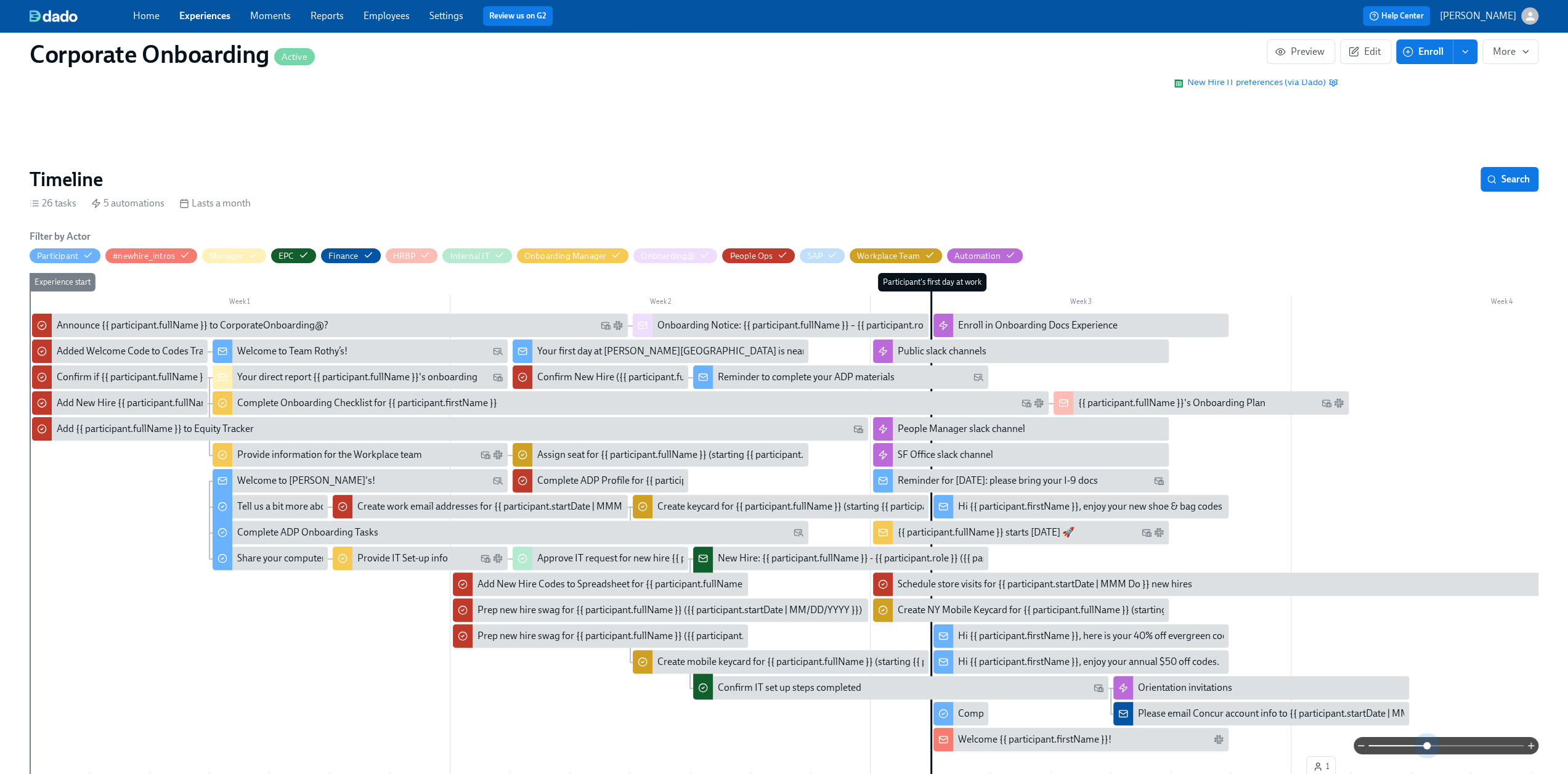
click at [1427, 741] on span at bounding box center [1445, 746] width 155 height 17
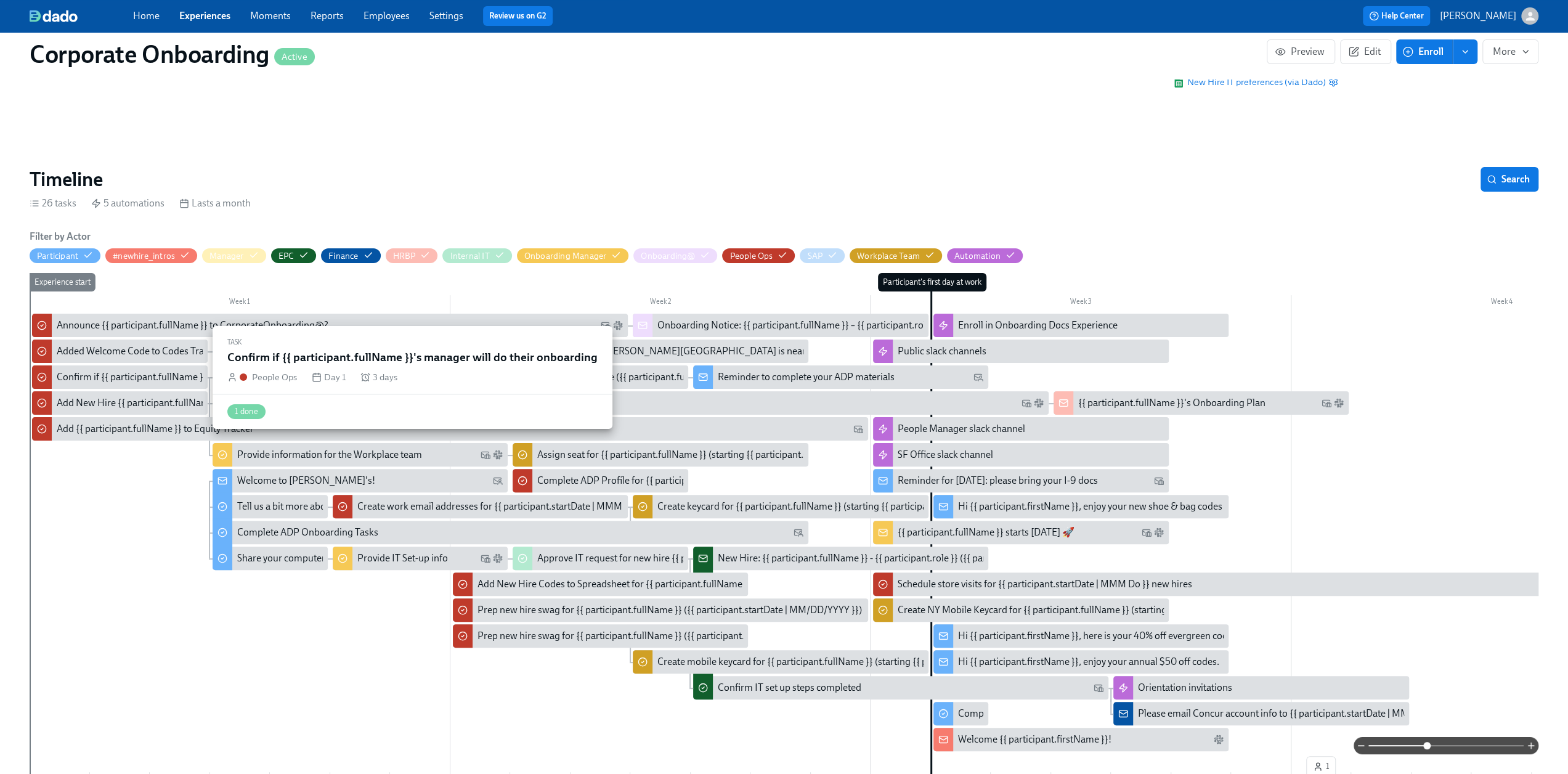
click at [98, 380] on div "Confirm if {{ participant.fullName }}'s manager will do their onboarding" at bounding box center [207, 377] width 300 height 14
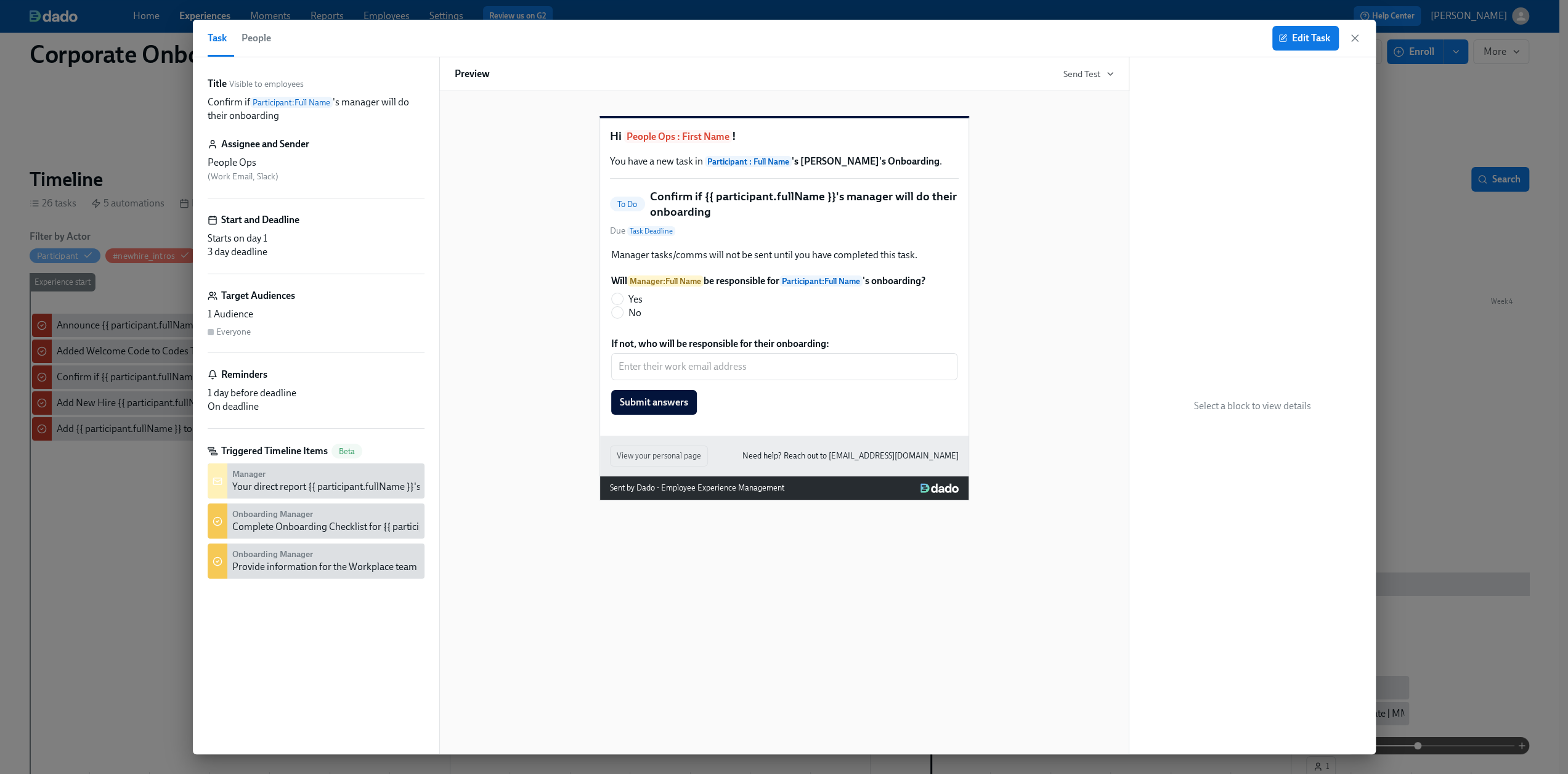
scroll to position [0, 428]
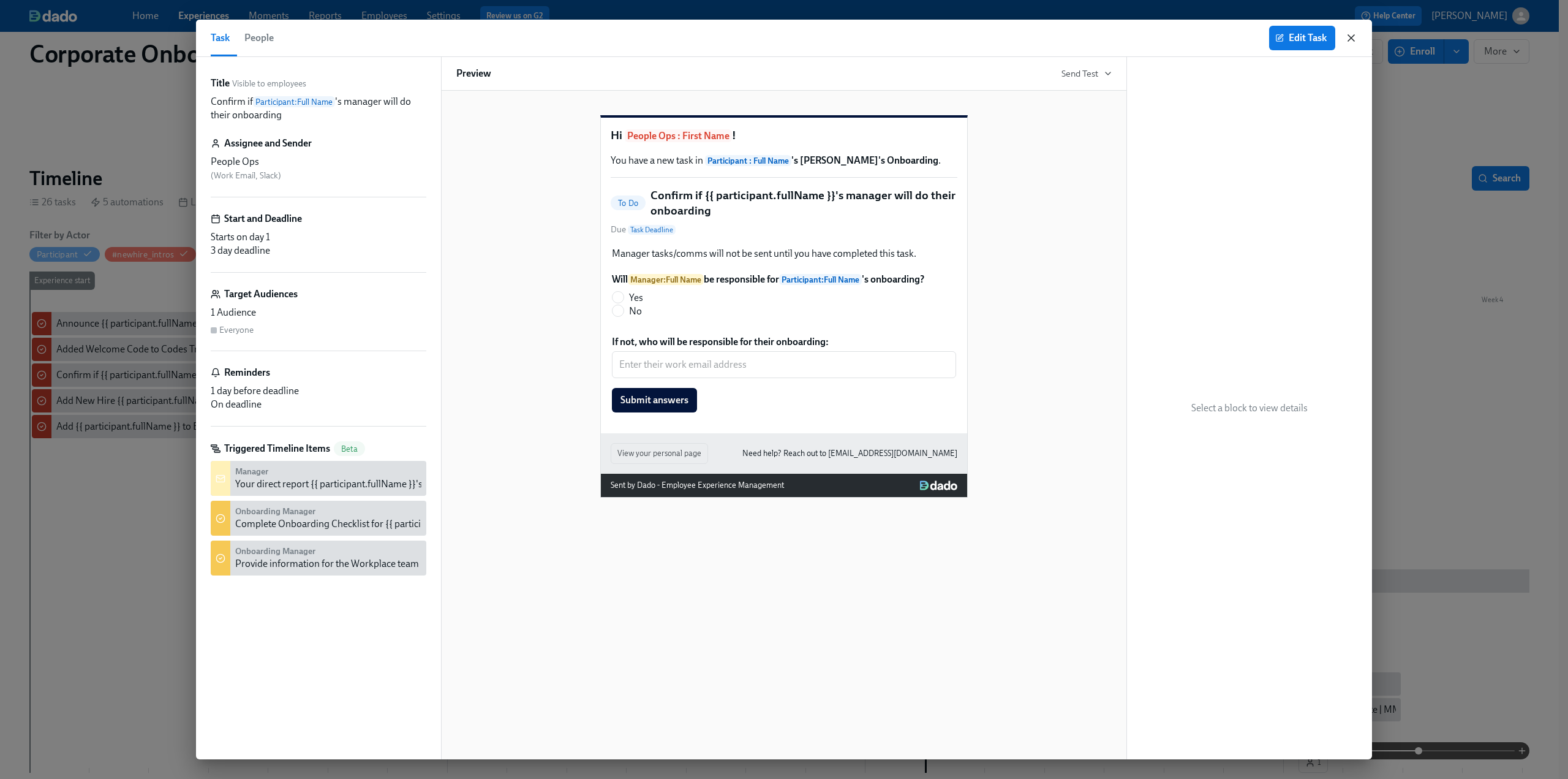
click at [1352, 36] on icon "button" at bounding box center [1351, 38] width 6 height 6
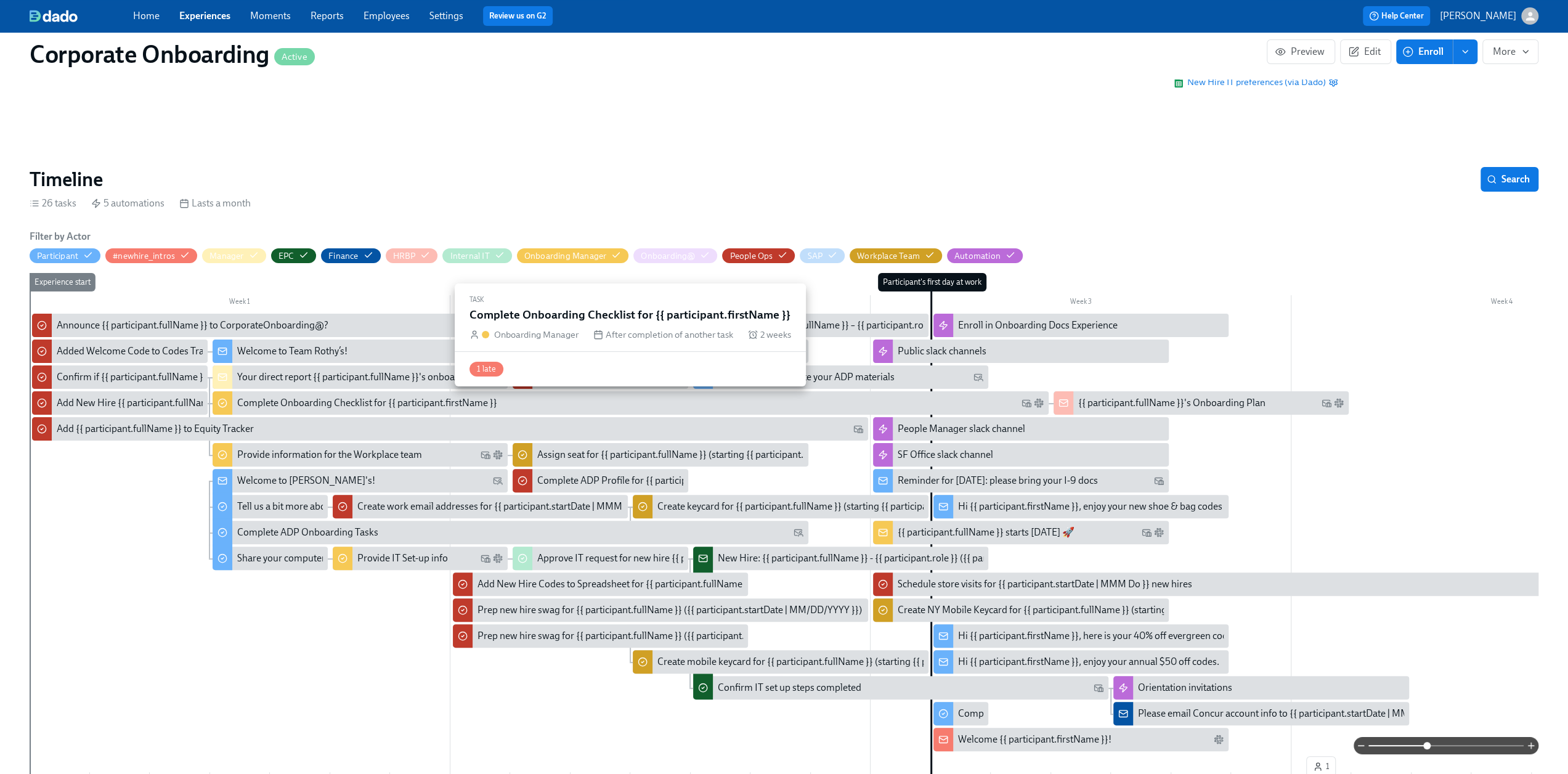
click at [282, 402] on div "Complete Onboarding Checklist for {{ participant.firstName }}" at bounding box center [367, 403] width 260 height 14
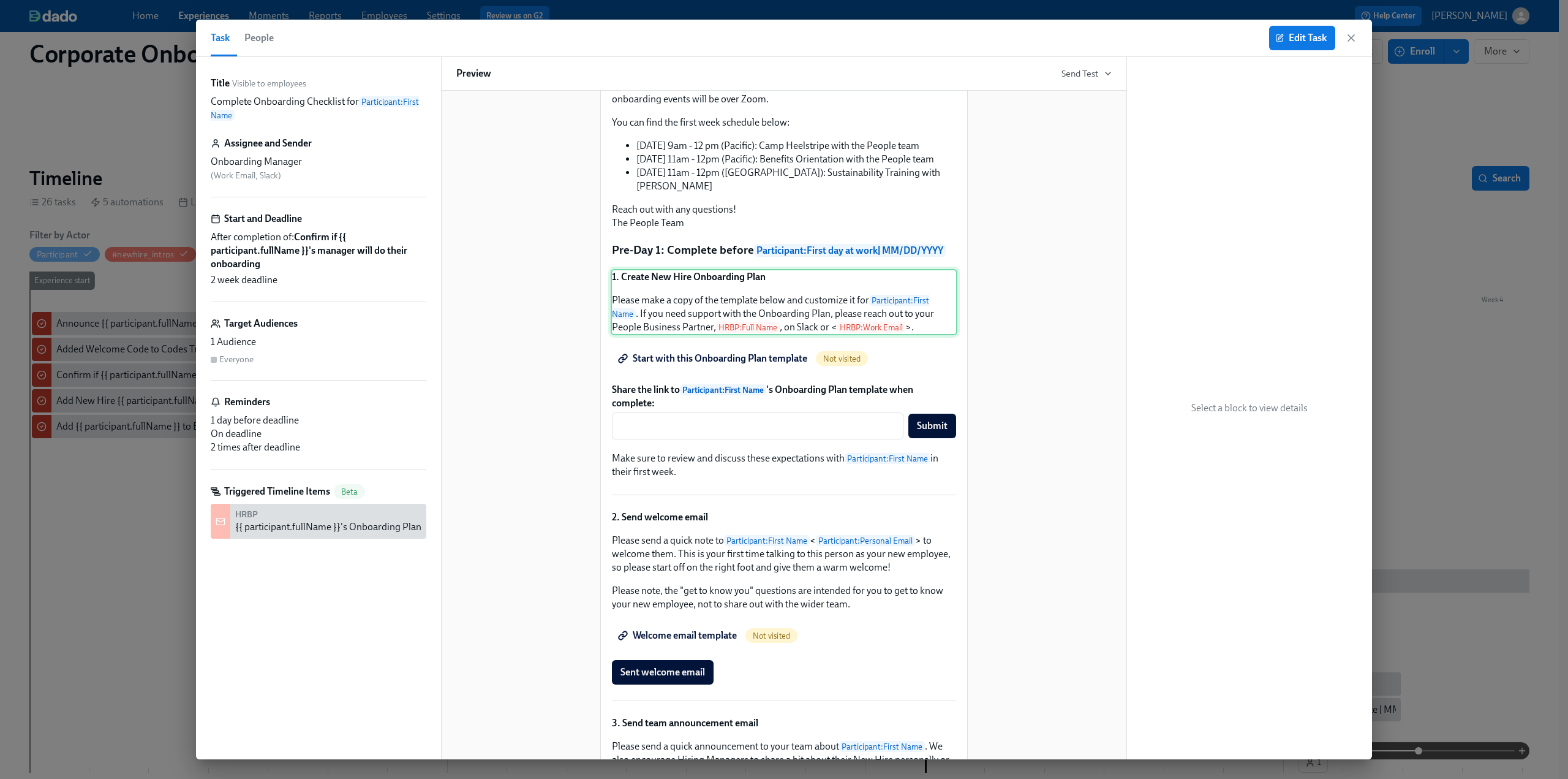
scroll to position [306, 0]
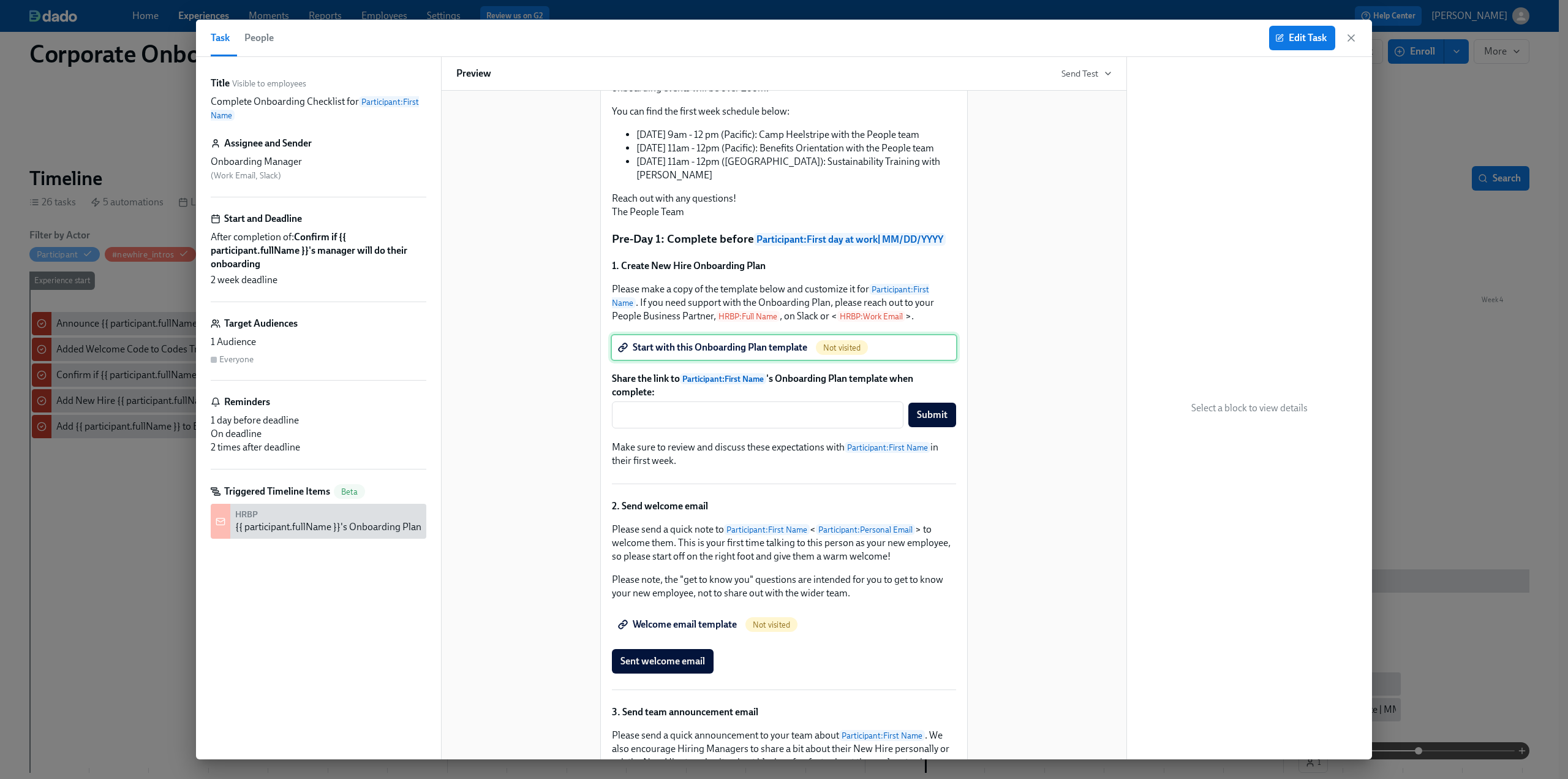
click at [672, 361] on div "Start with this Onboarding Plan template Not visited" at bounding box center [784, 348] width 347 height 27
drag, startPoint x: 1142, startPoint y: 189, endPoint x: 1384, endPoint y: 186, distance: 242.0
click at [1384, 186] on div "Task People Edit Task Title Visible to employees Complete Onboarding Checklist …" at bounding box center [784, 390] width 1568 height 779
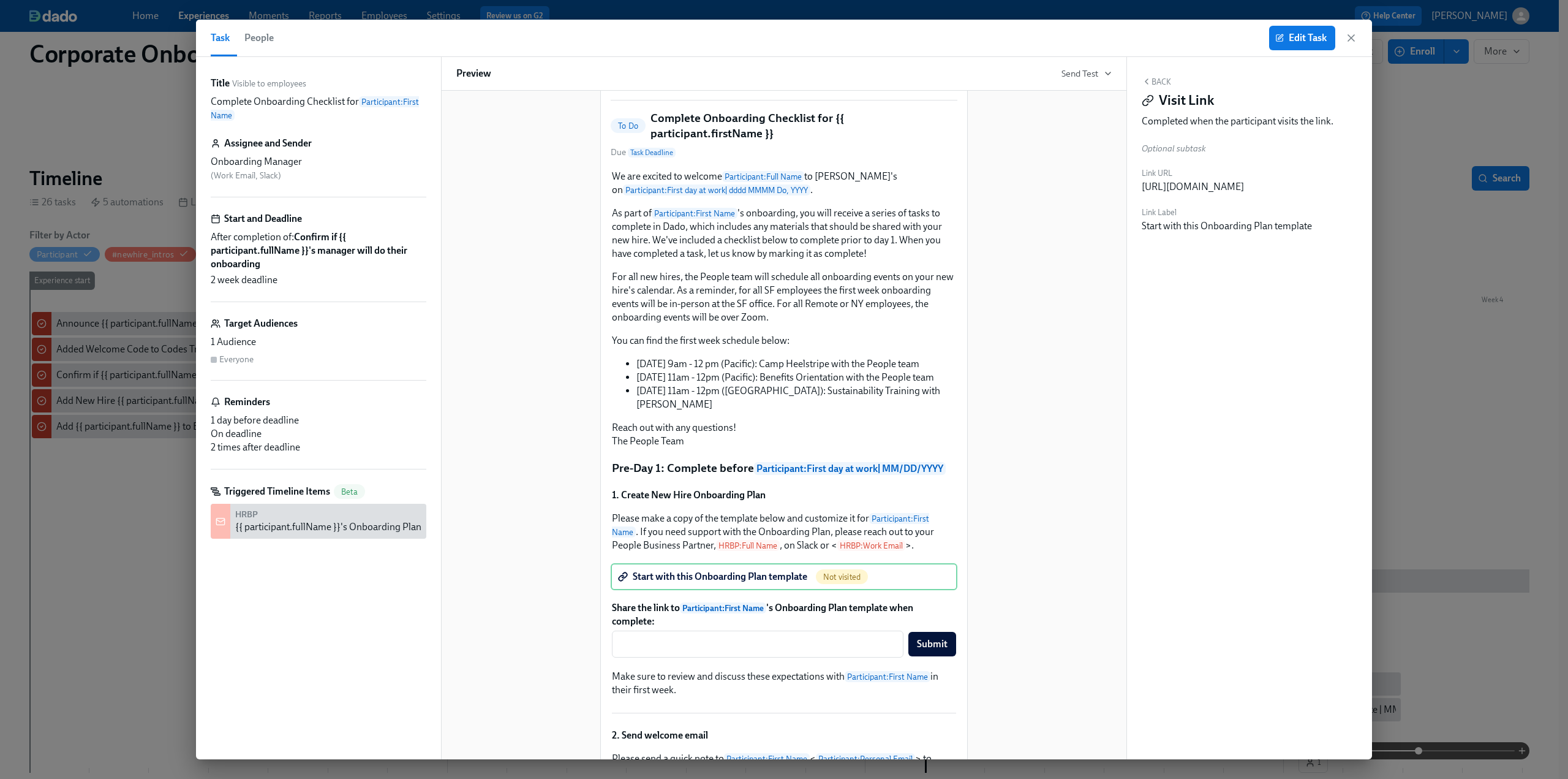
scroll to position [0, 0]
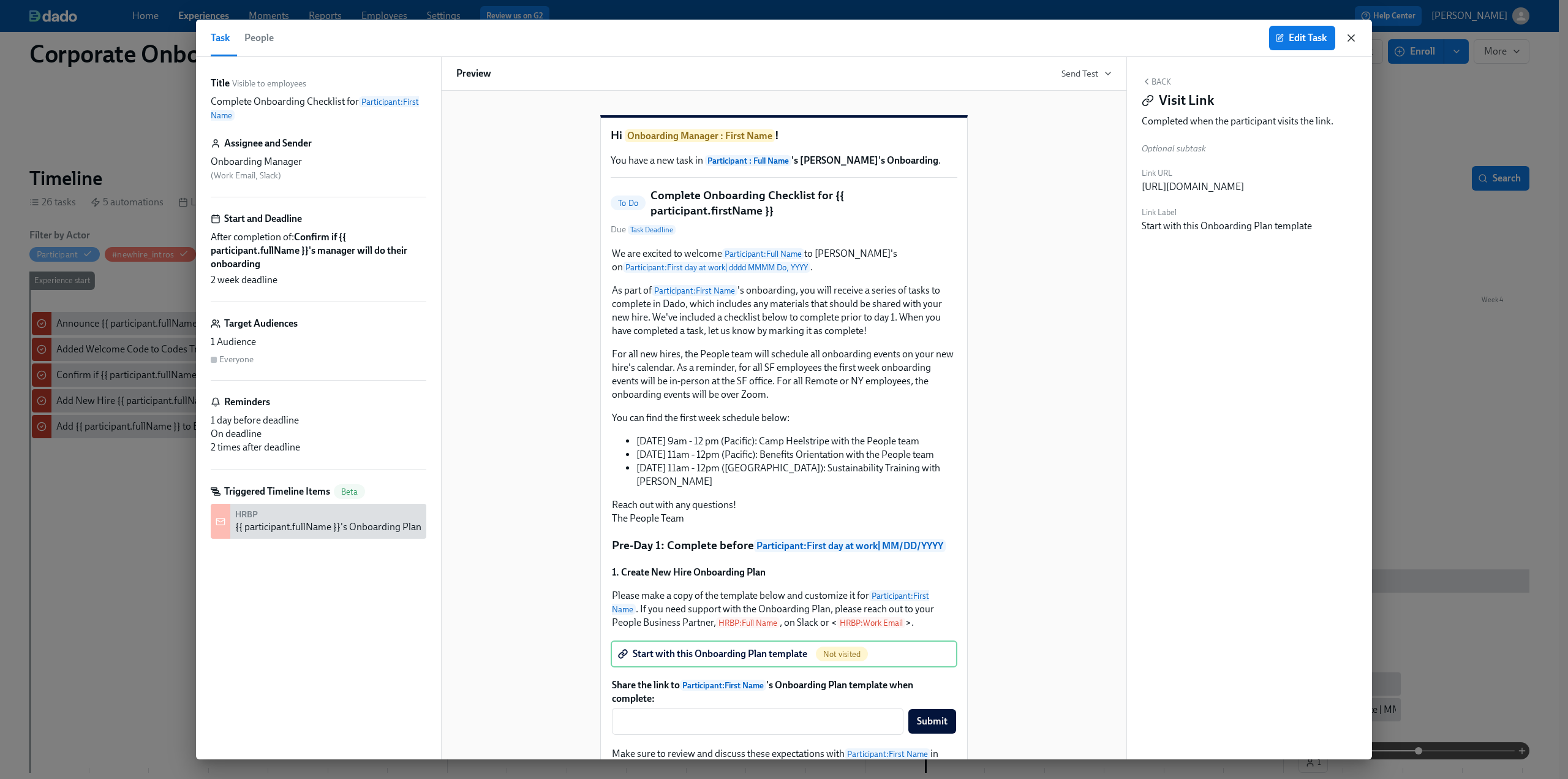
click at [1352, 43] on icon "button" at bounding box center [1351, 38] width 12 height 12
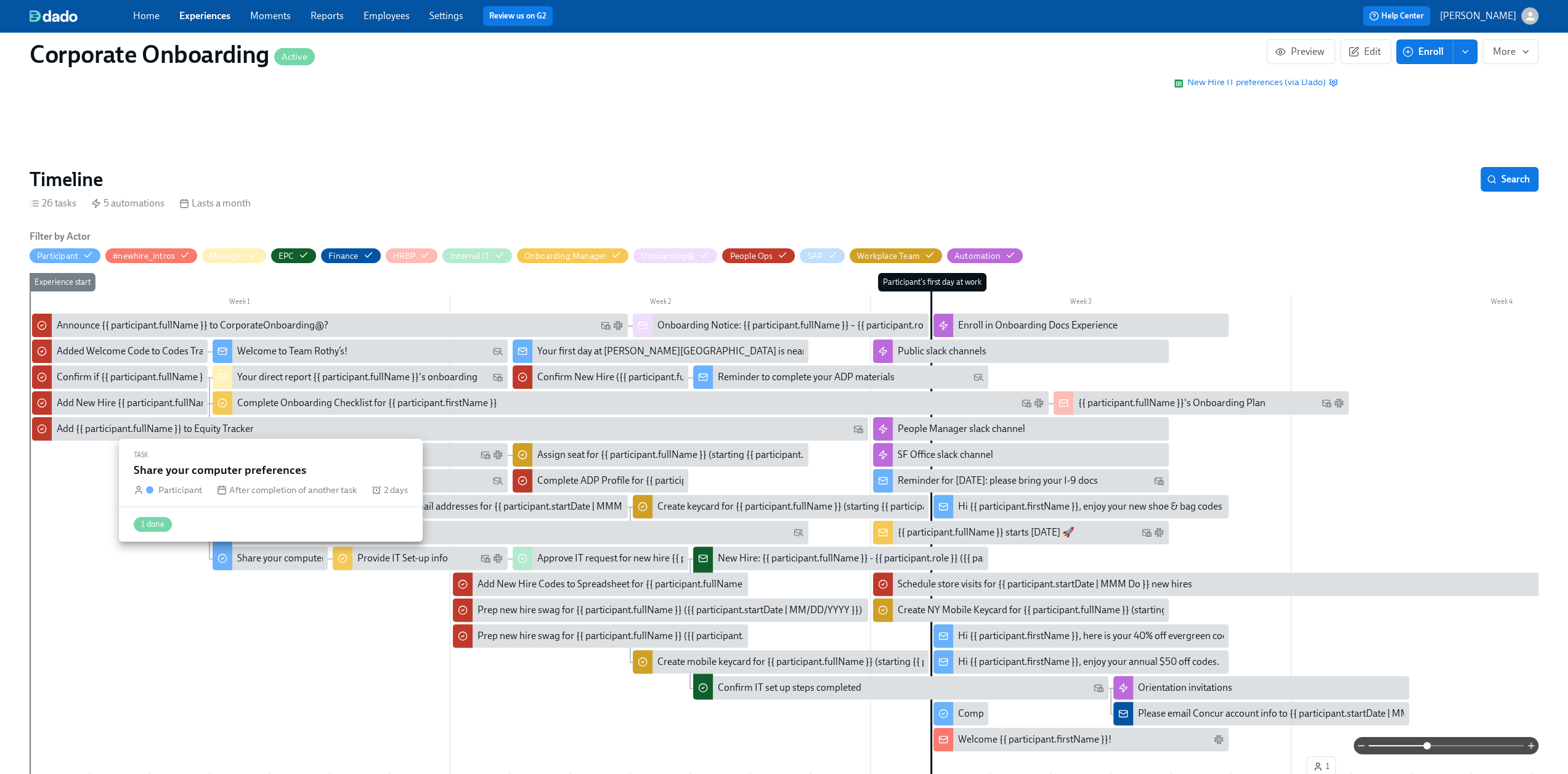
click at [268, 561] on div "Share your computer preferences" at bounding box center [307, 558] width 140 height 14
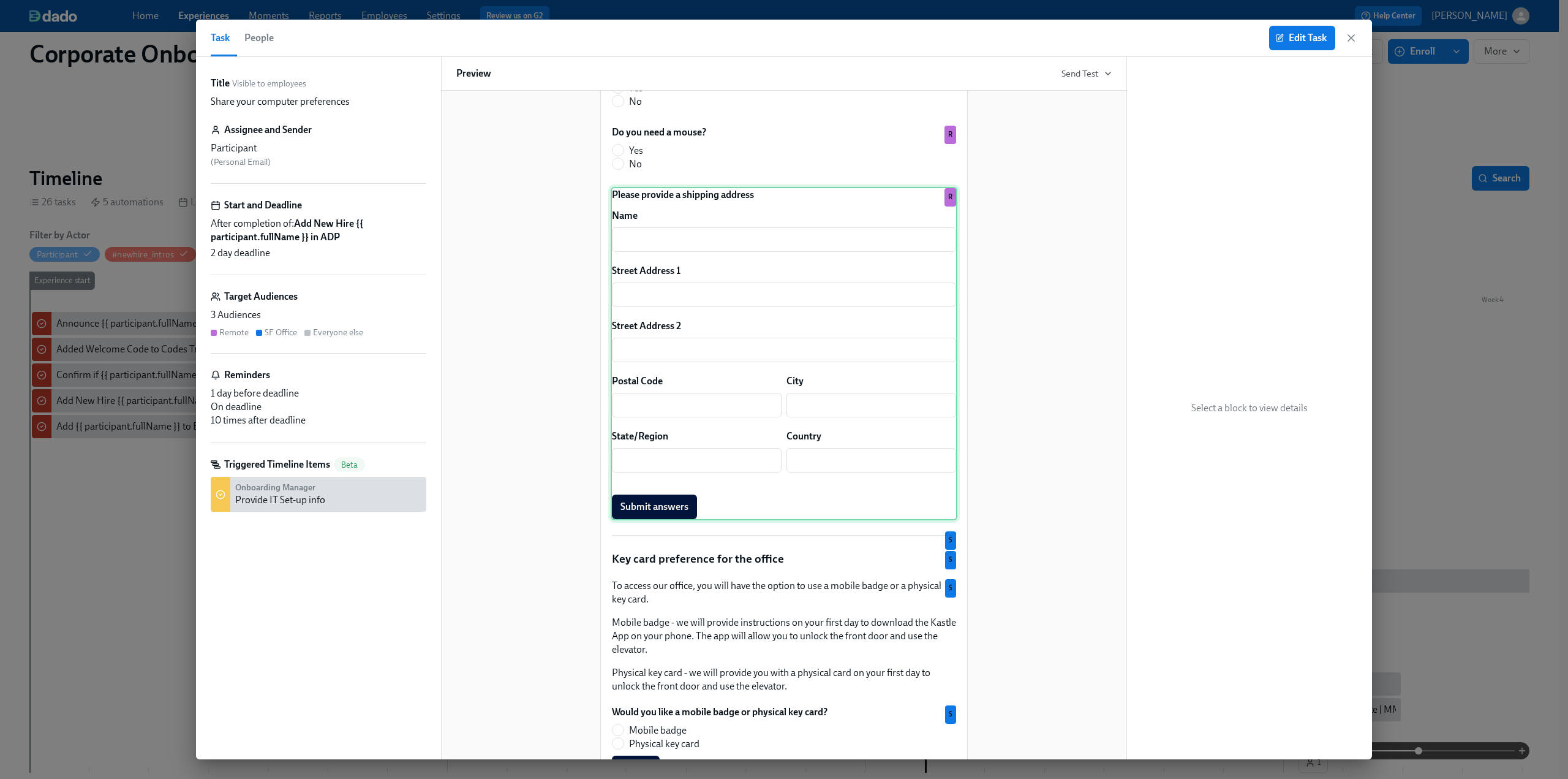
scroll to position [306, 0]
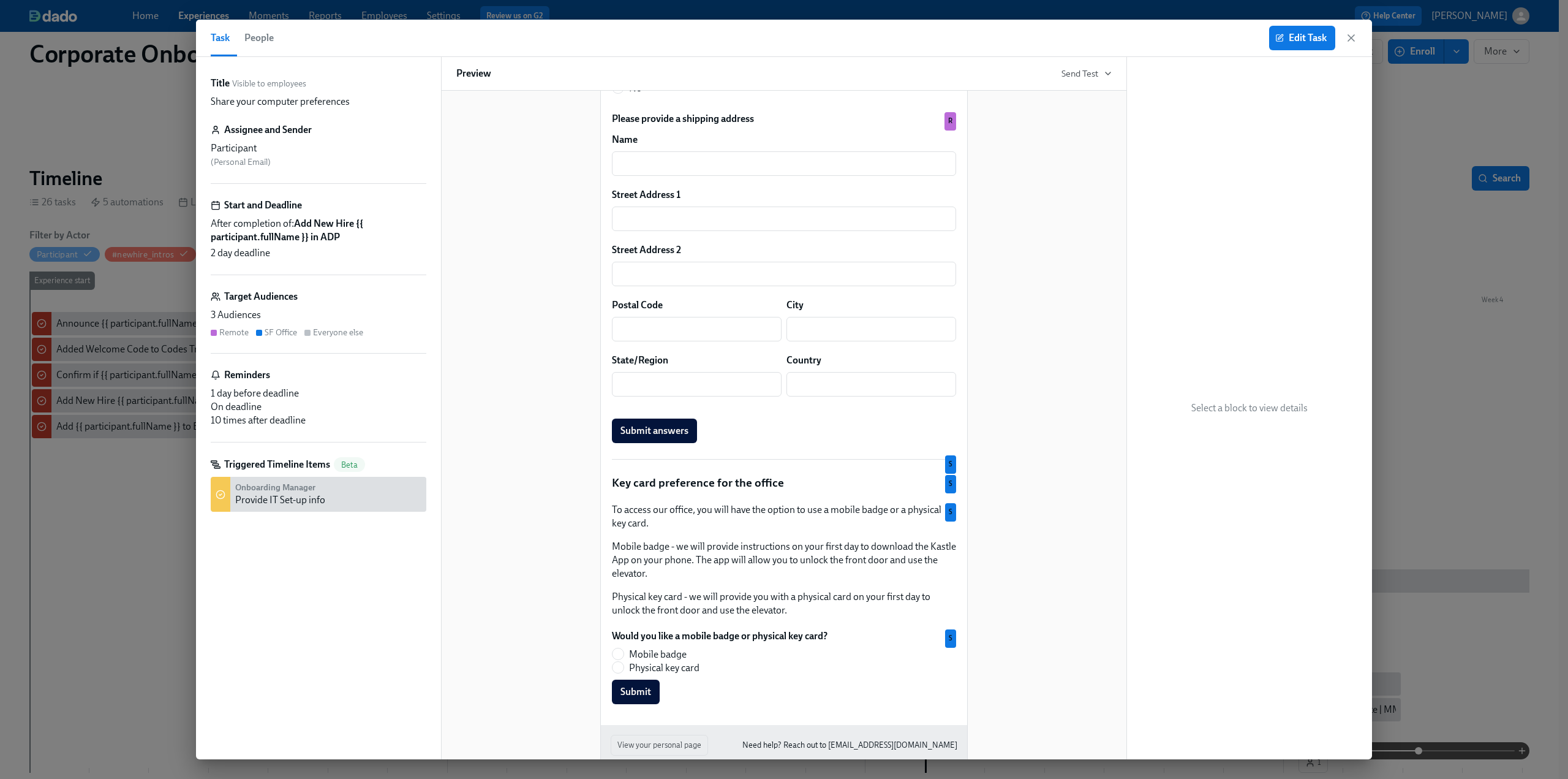
click at [1349, 46] on div "Edit Task" at bounding box center [1312, 38] width 88 height 25
click at [1352, 38] on icon "button" at bounding box center [1351, 38] width 12 height 12
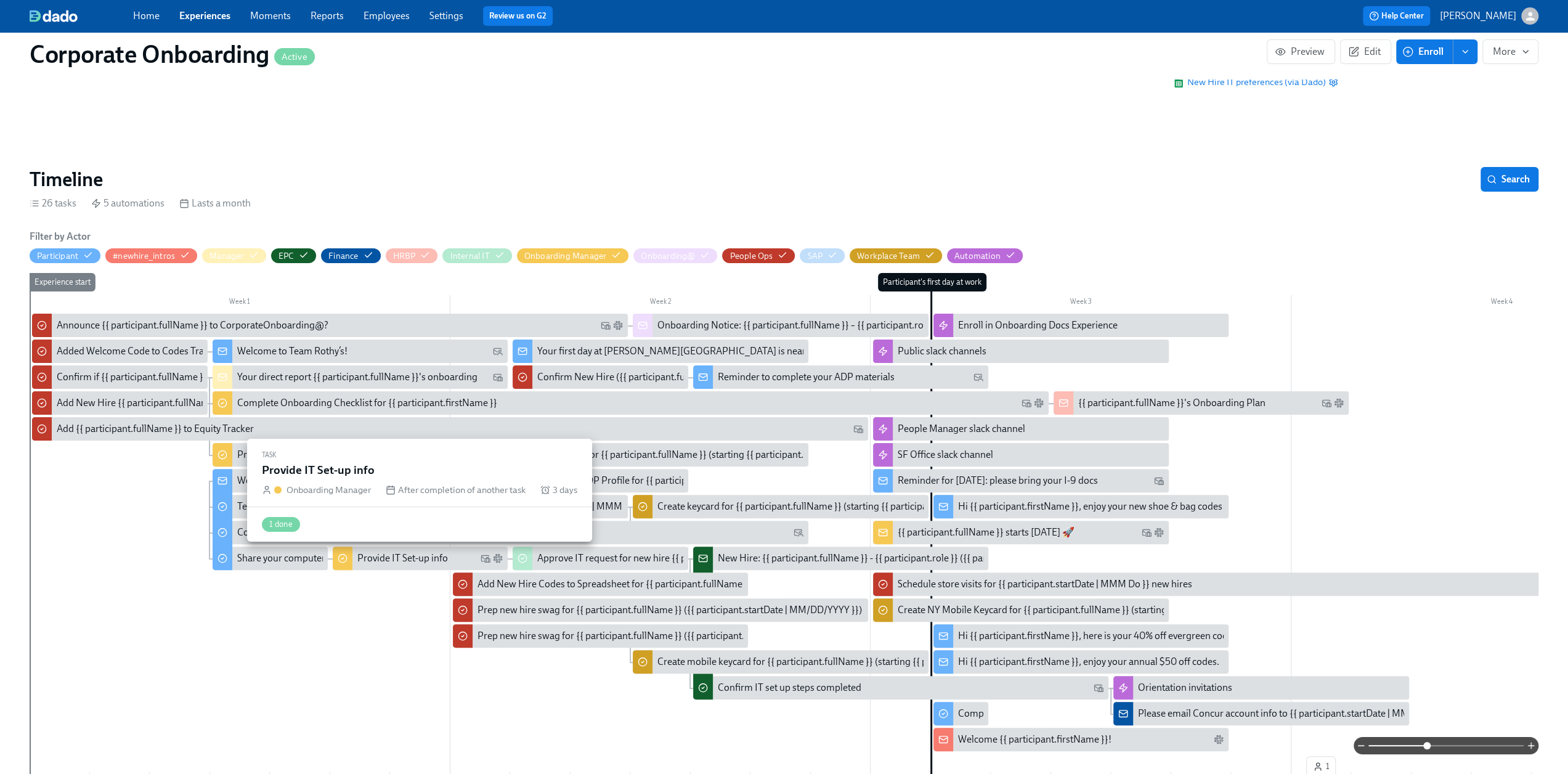
click at [395, 561] on div "Provide IT Set-up info" at bounding box center [403, 558] width 91 height 14
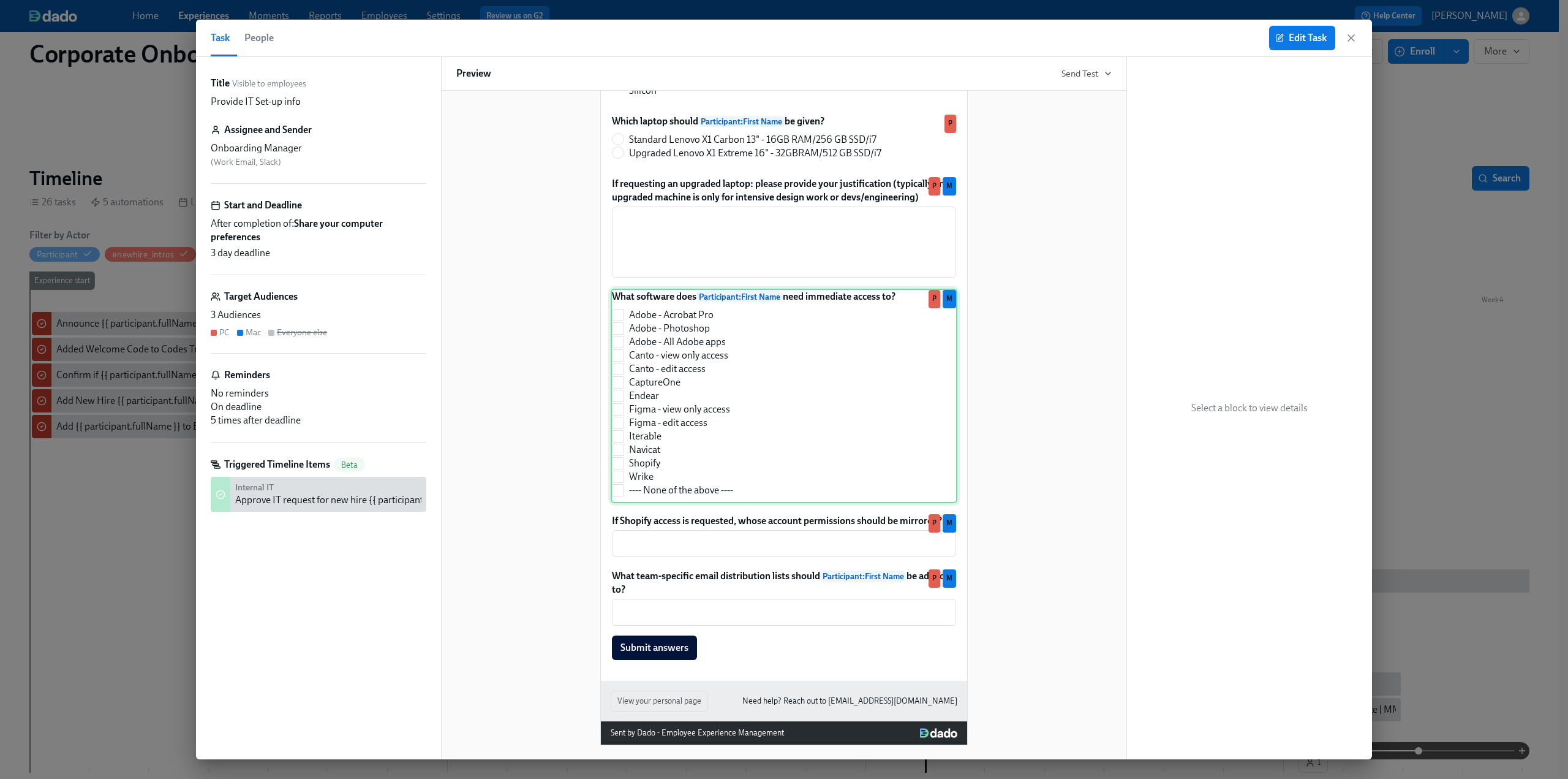
scroll to position [528, 0]
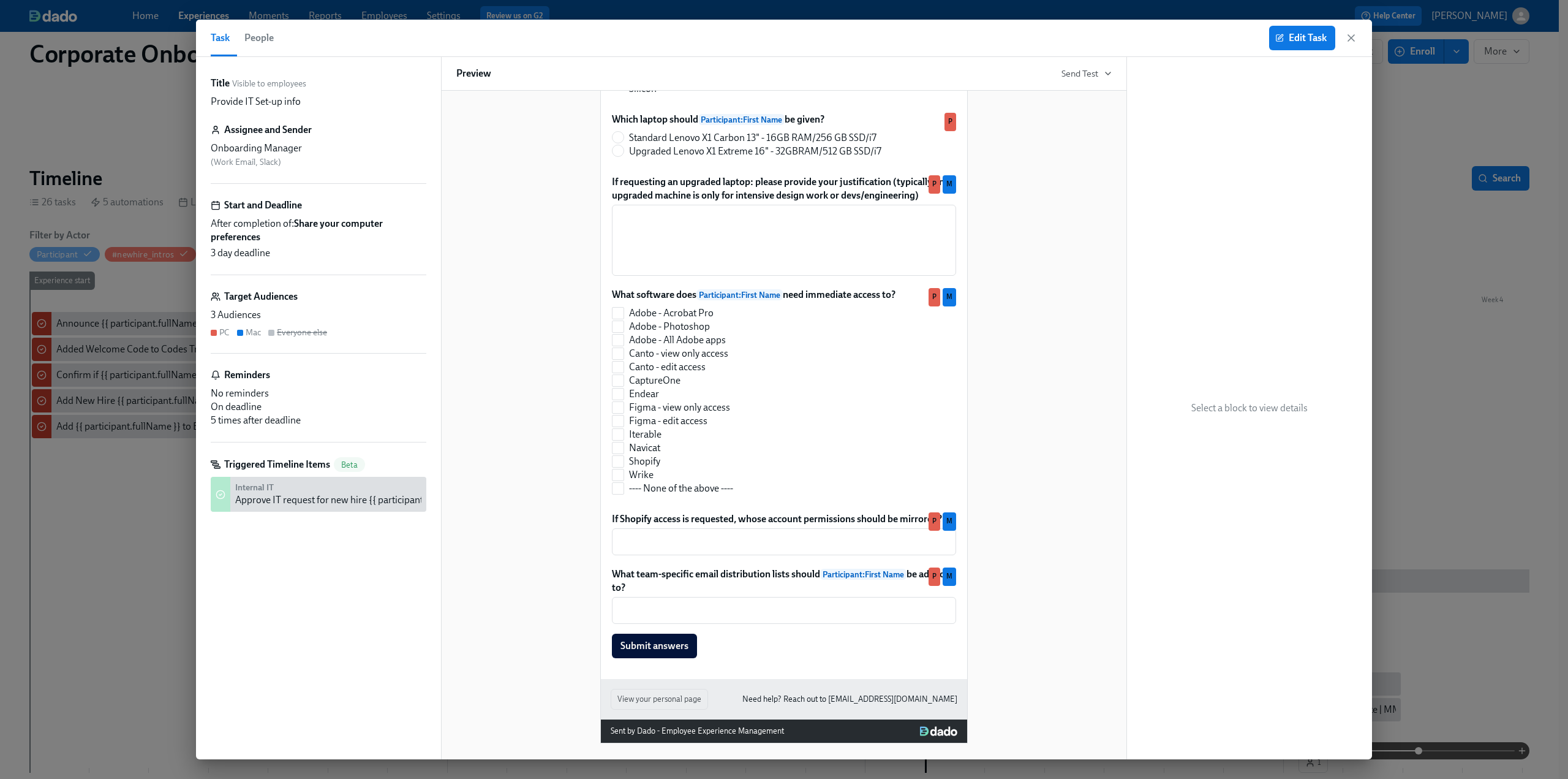
click at [1352, 38] on icon "button" at bounding box center [1351, 38] width 12 height 12
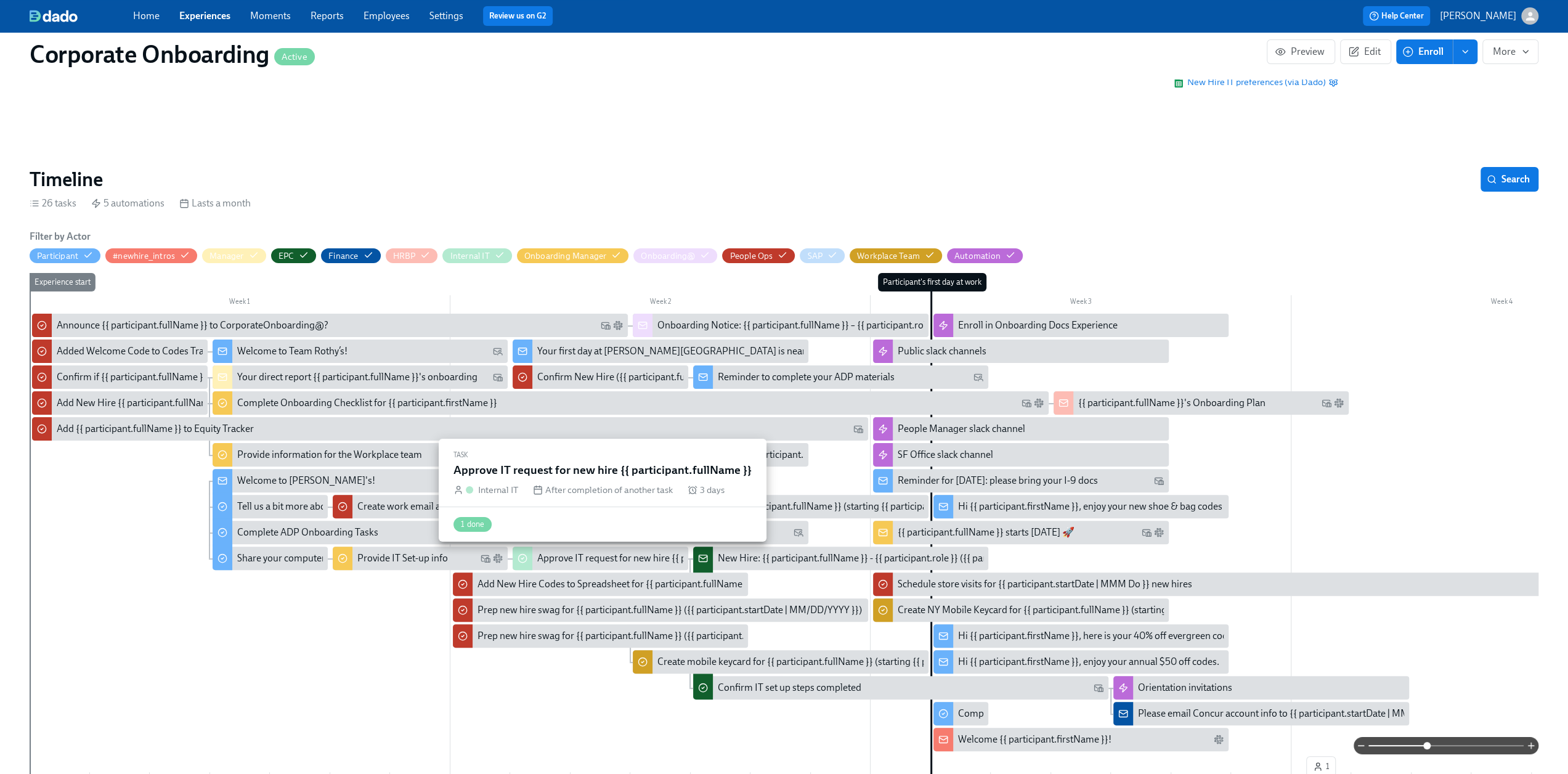
click at [581, 555] on div "Approve IT request for new hire {{ participant.fullName }}" at bounding box center [658, 558] width 240 height 14
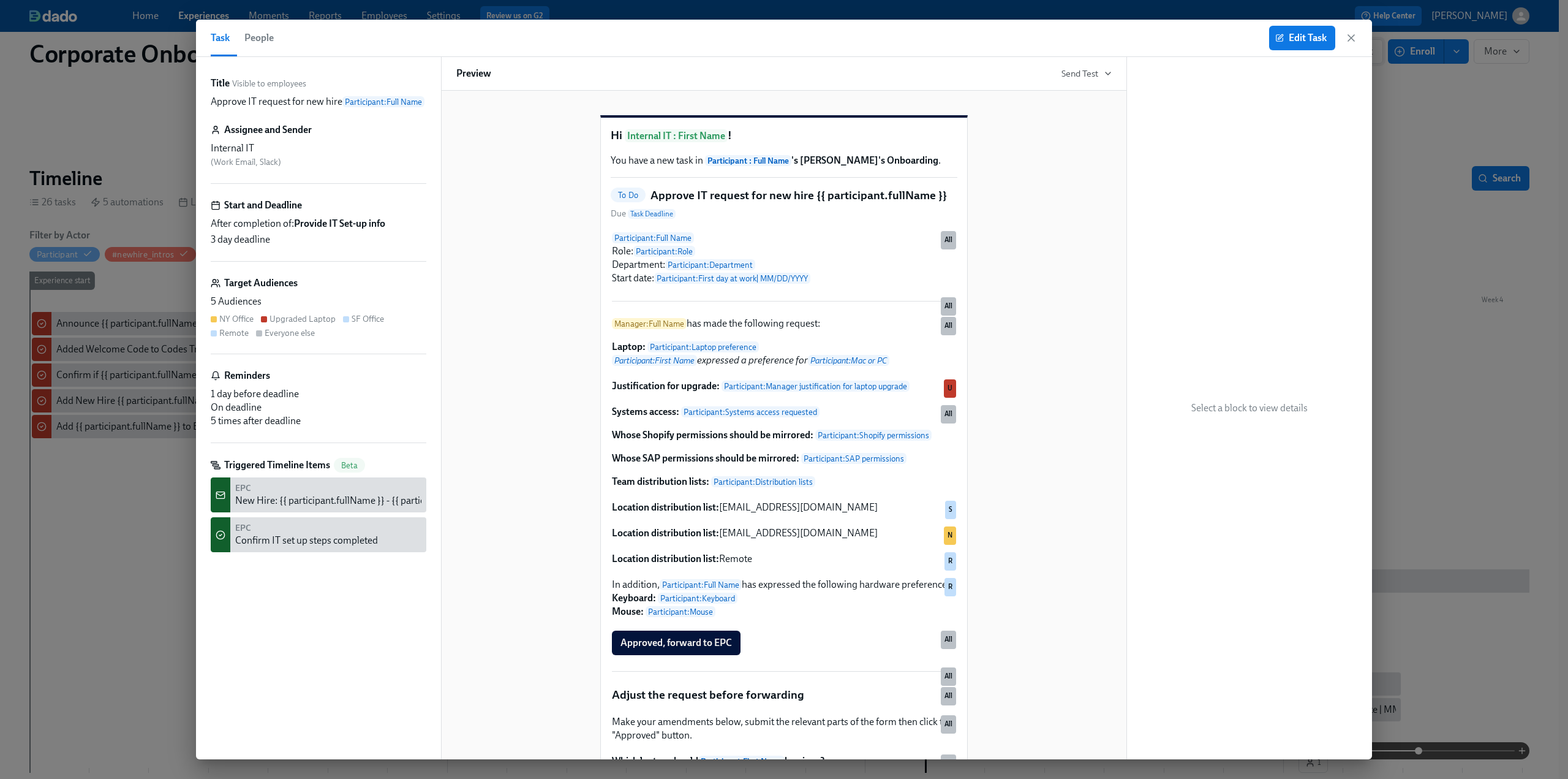
click at [1352, 43] on icon "button" at bounding box center [1351, 38] width 12 height 12
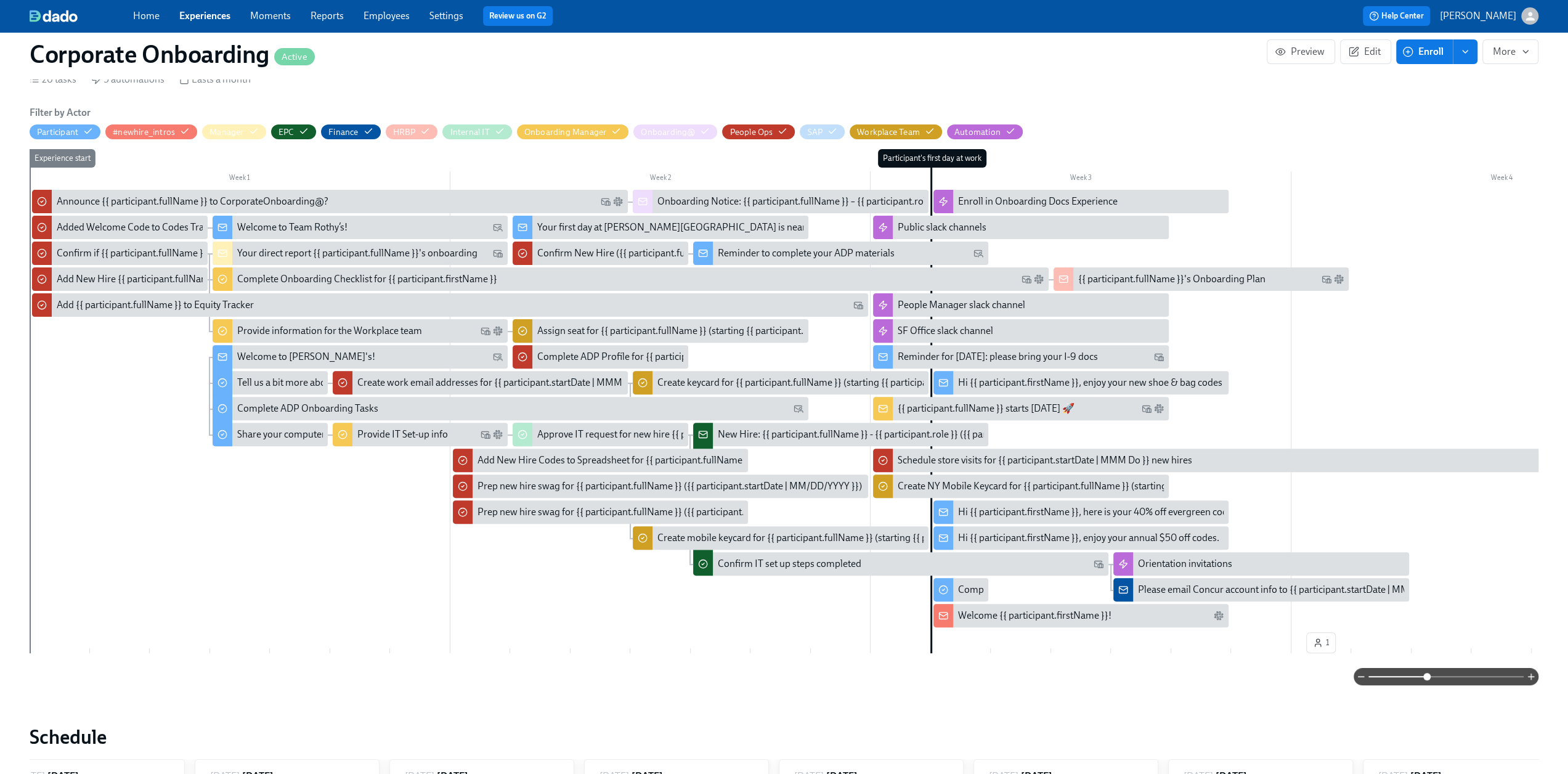
scroll to position [246, 0]
click at [190, 21] on link "Experiences" at bounding box center [205, 15] width 51 height 12
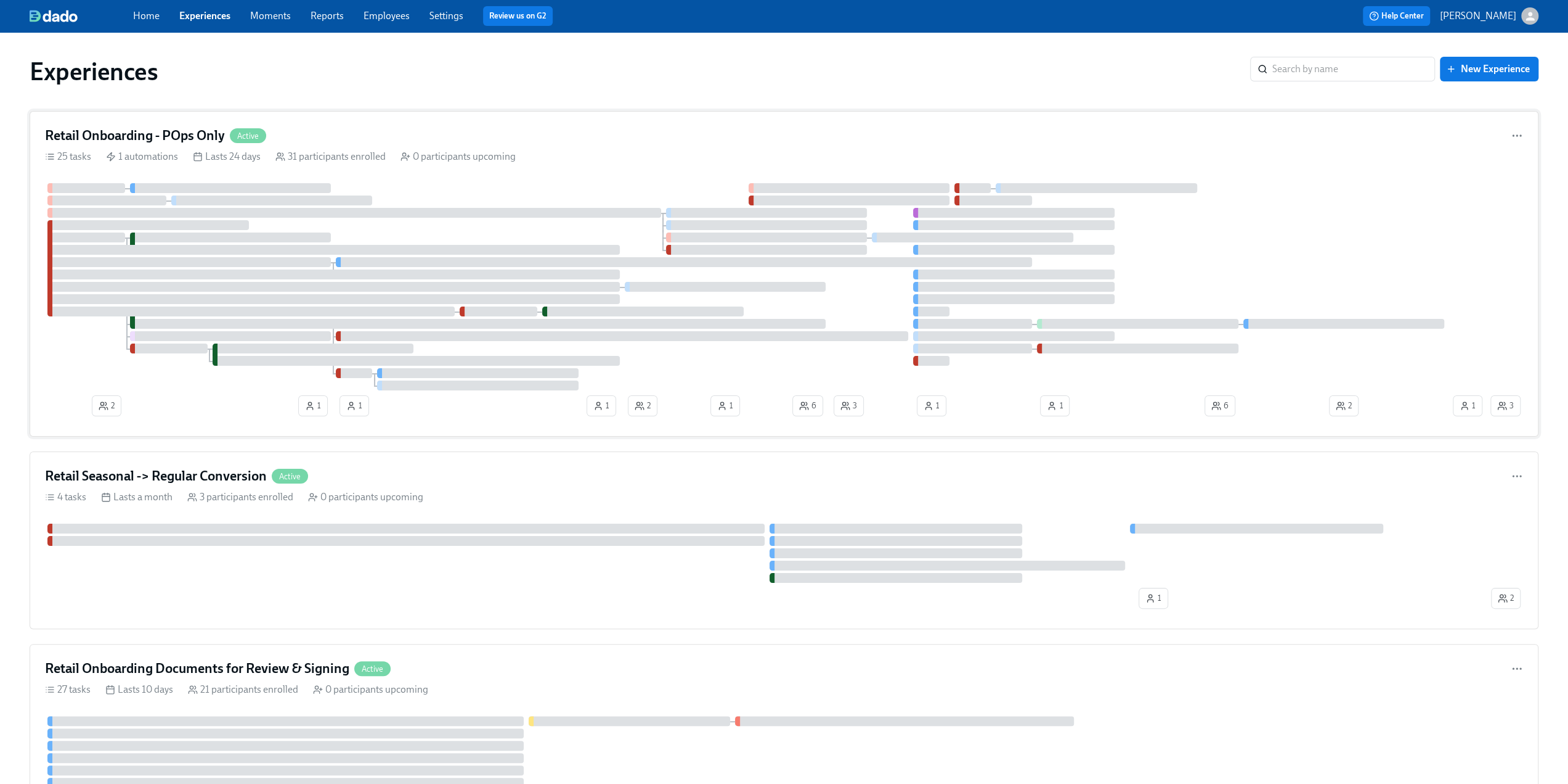
click at [205, 125] on div "Retail Onboarding - POps Only Active 25 tasks 1 automations Lasts 24 days 31 pa…" at bounding box center [784, 273] width 1509 height 325
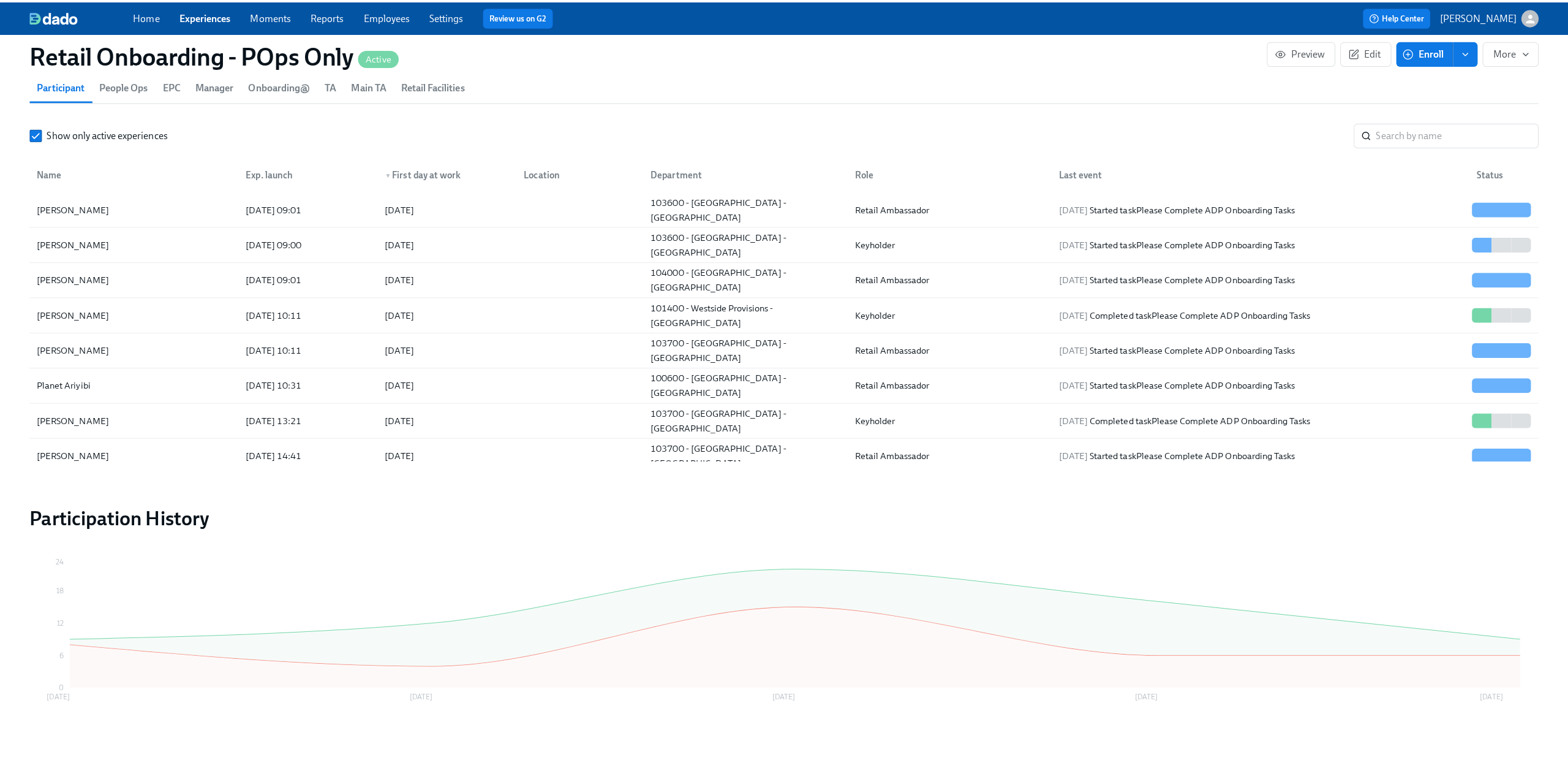
scroll to position [1125, 0]
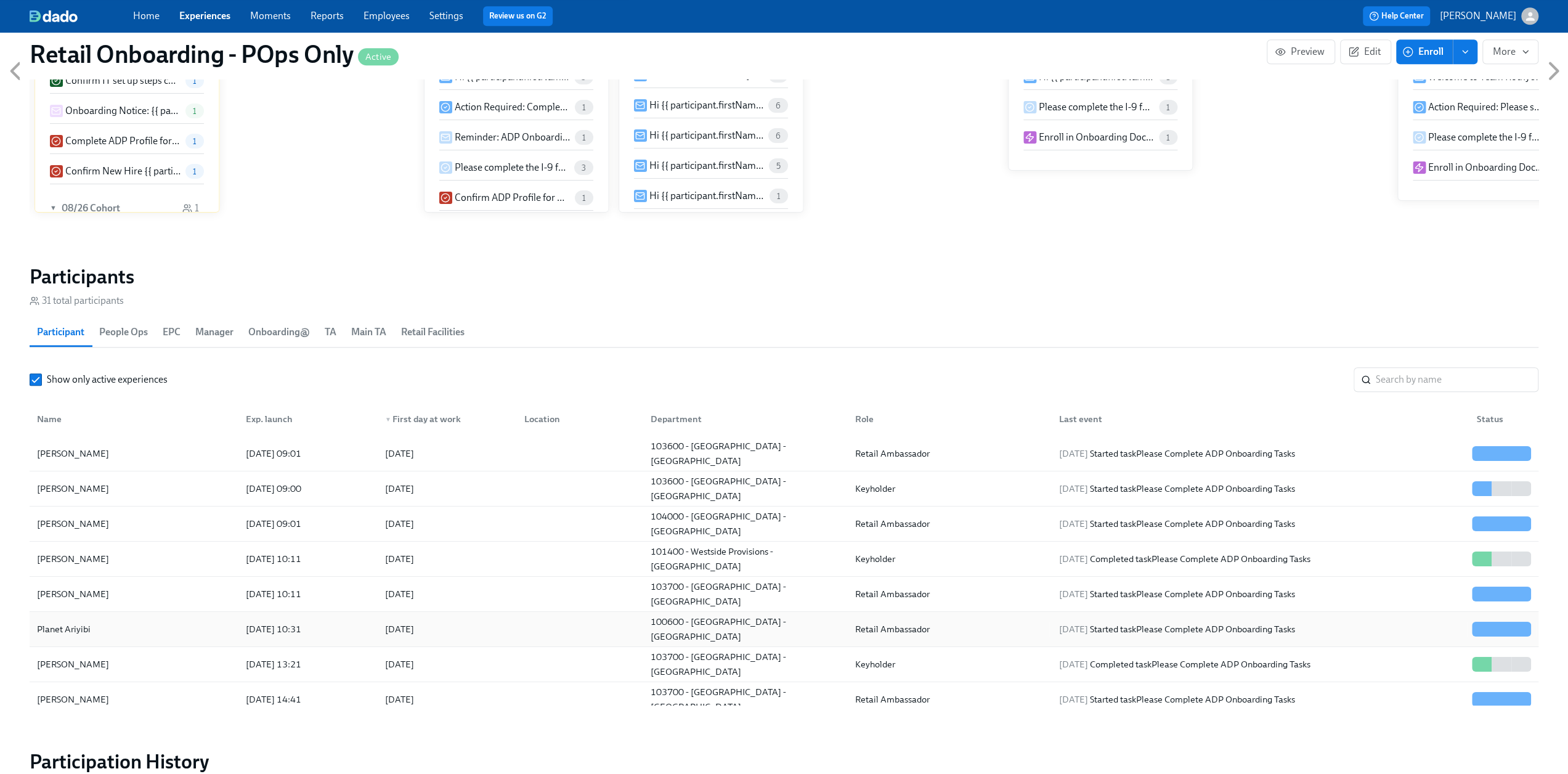
click at [81, 626] on div "Planet Ariyibi" at bounding box center [63, 628] width 63 height 15
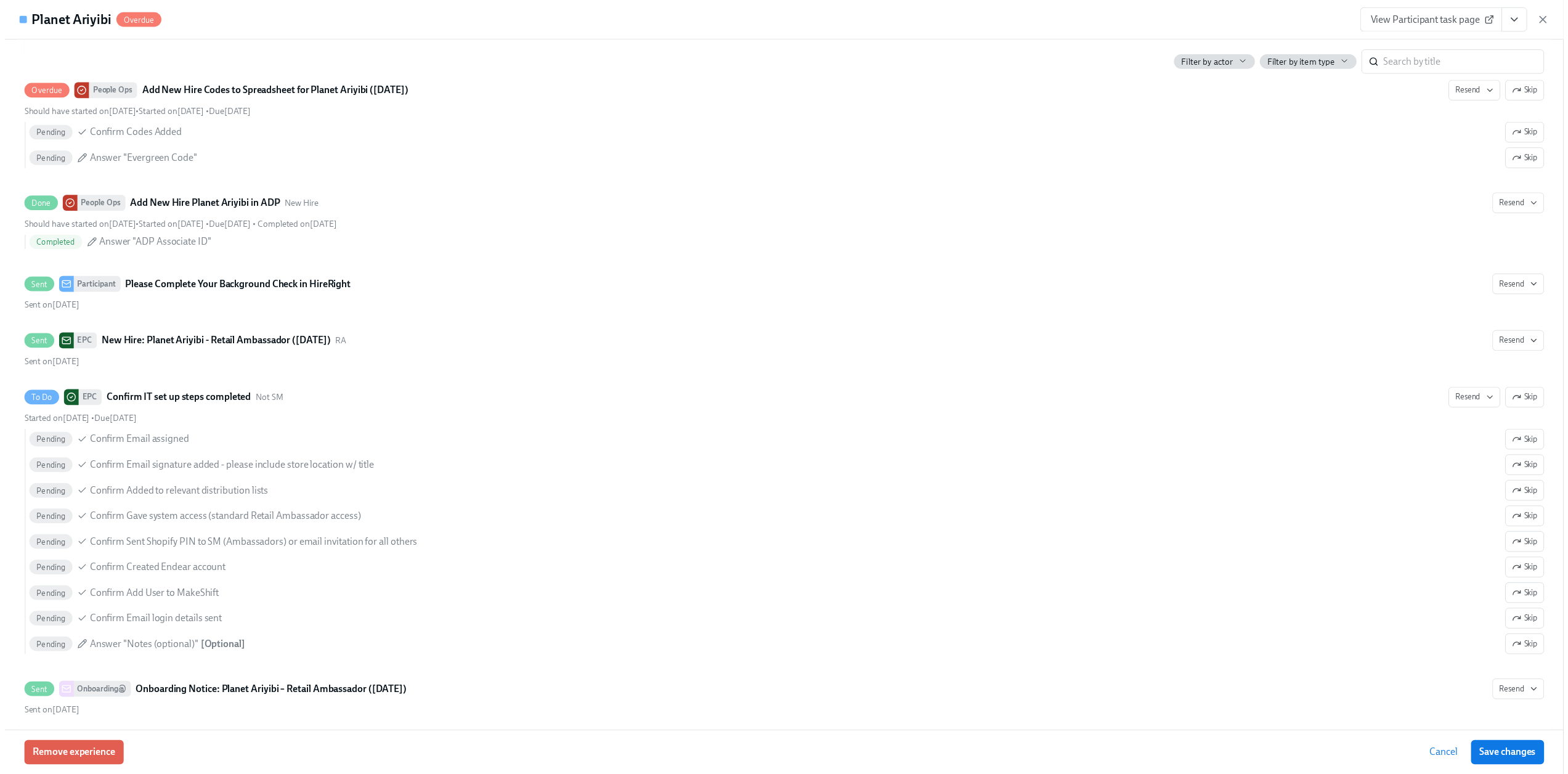
scroll to position [0, 7048]
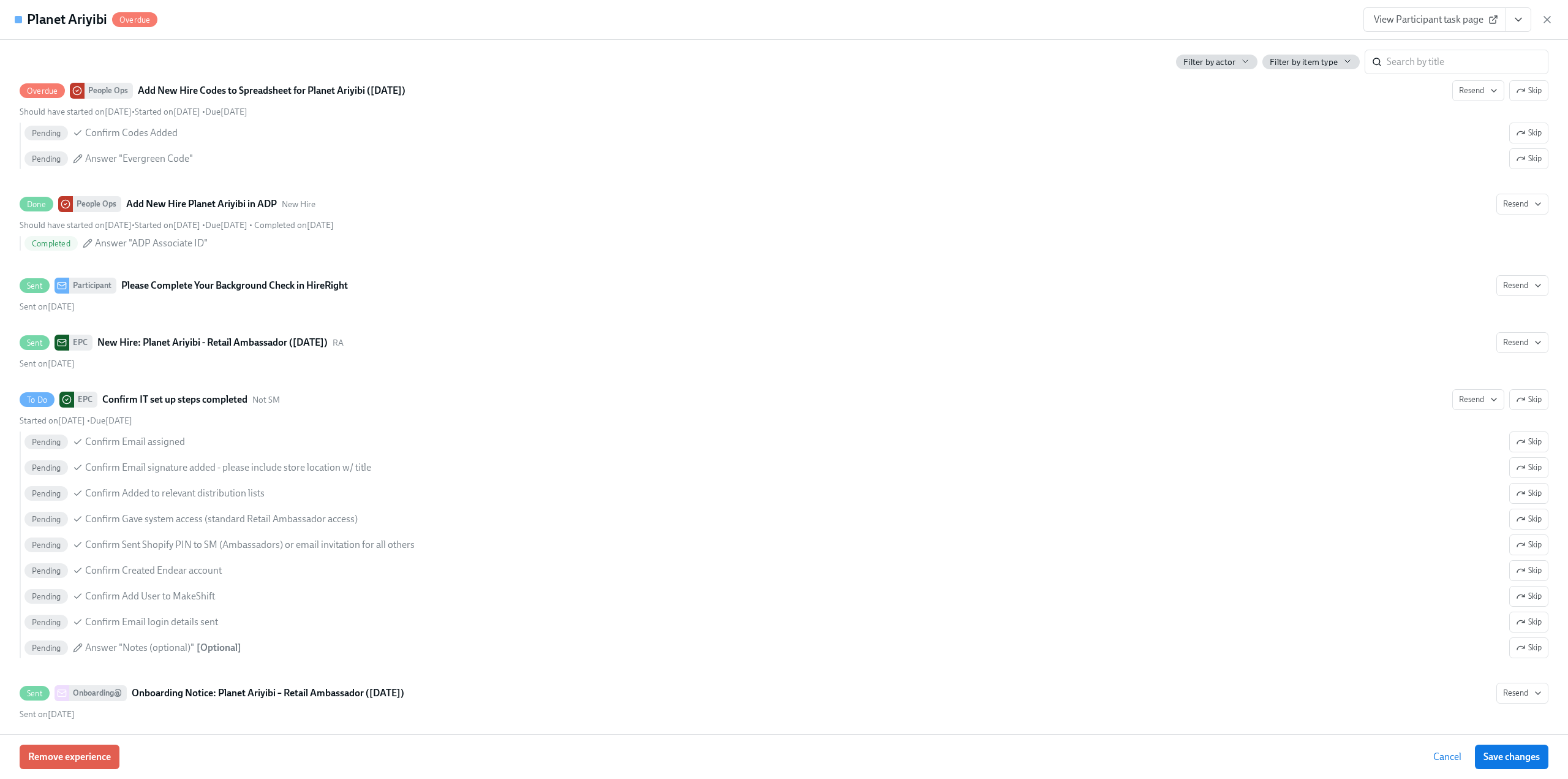
click at [1548, 22] on icon "button" at bounding box center [1547, 20] width 12 height 12
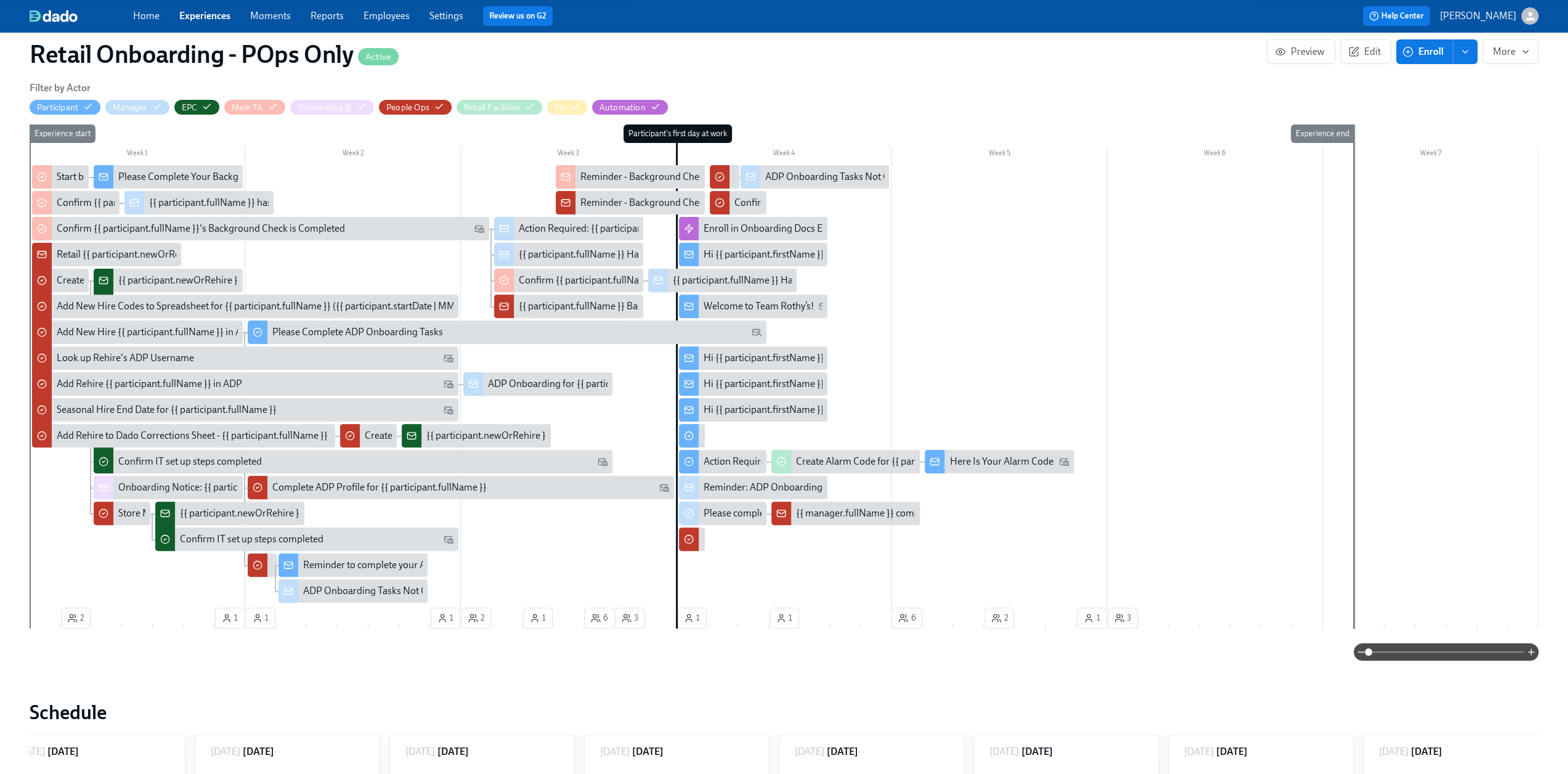
scroll to position [330, 0]
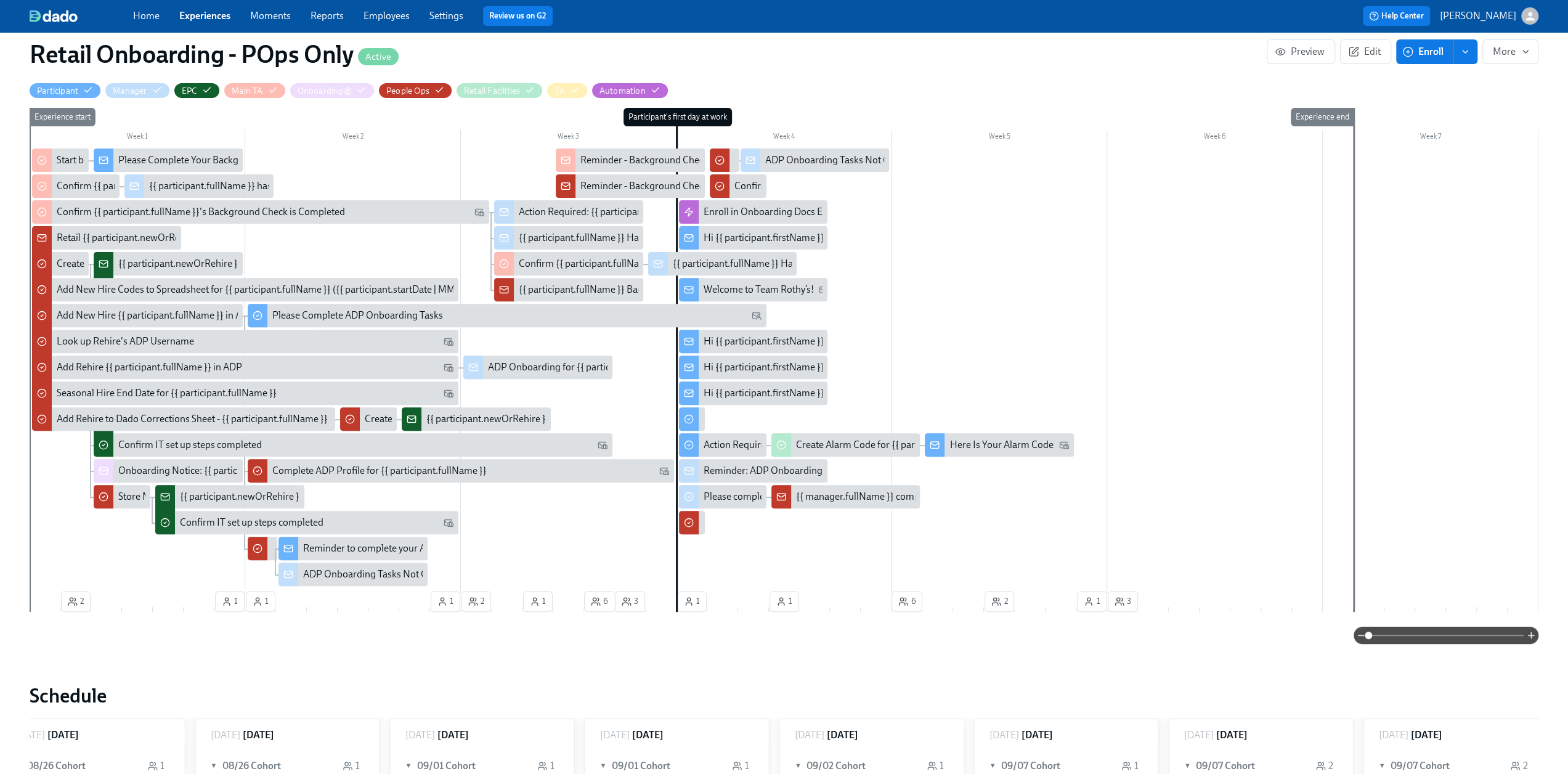
click at [610, 157] on div "Reminder - Background Check Not Yet Back" at bounding box center [671, 160] width 183 height 14
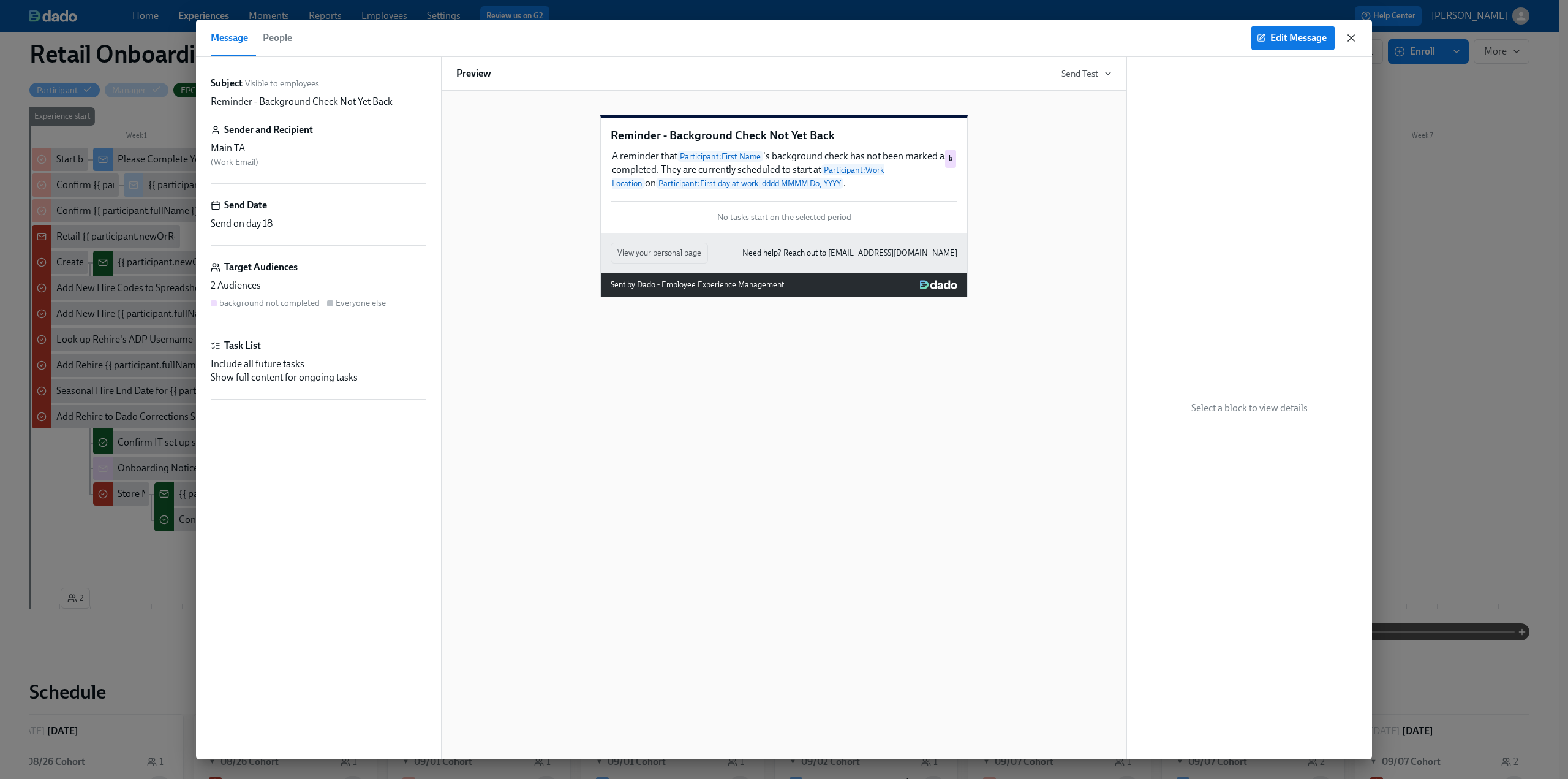
click at [1352, 40] on icon "button" at bounding box center [1351, 38] width 12 height 12
